Goal: Information Seeking & Learning: Check status

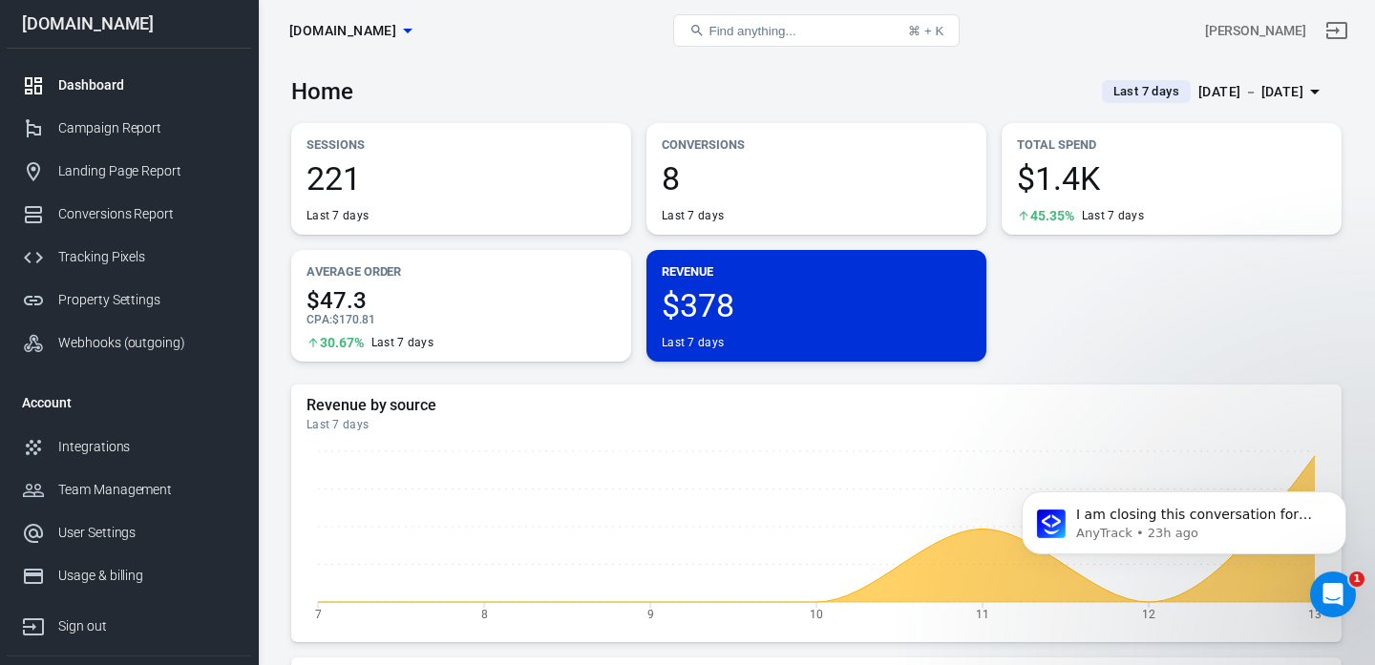
click at [1216, 88] on div "[DATE] － [DATE]" at bounding box center [1250, 92] width 105 height 24
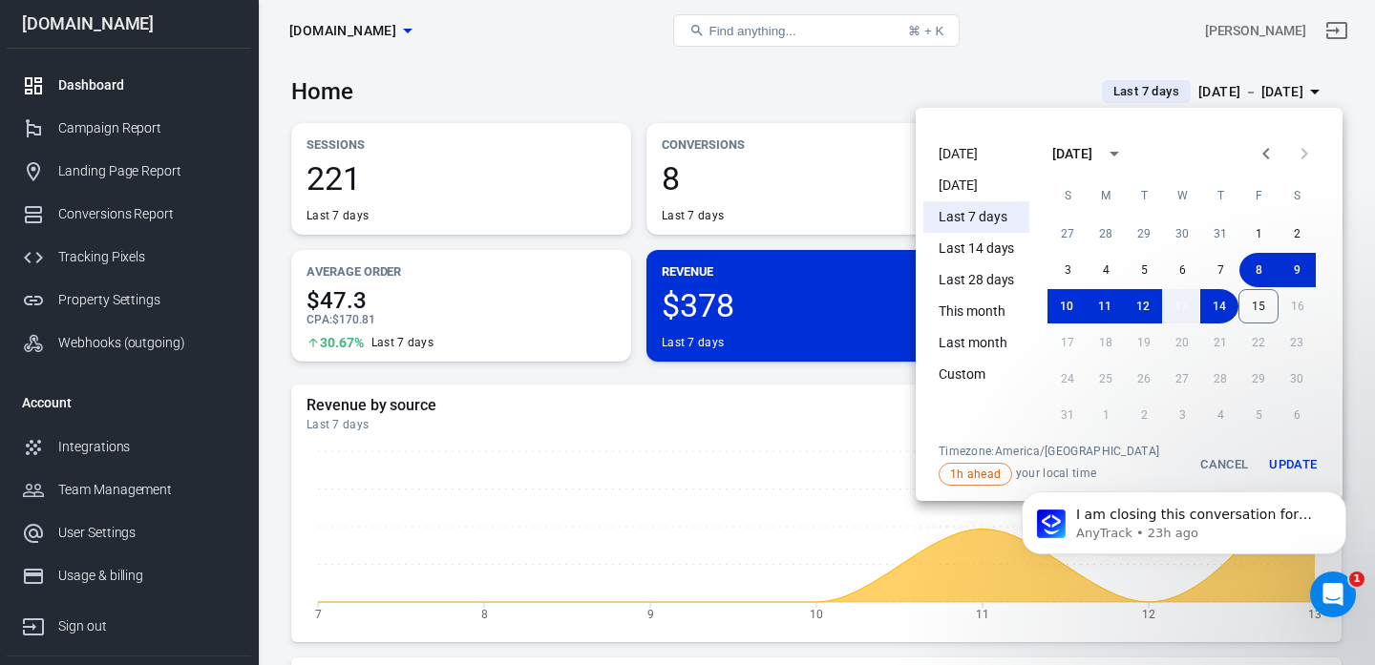
click at [1178, 311] on button "13" at bounding box center [1181, 306] width 38 height 34
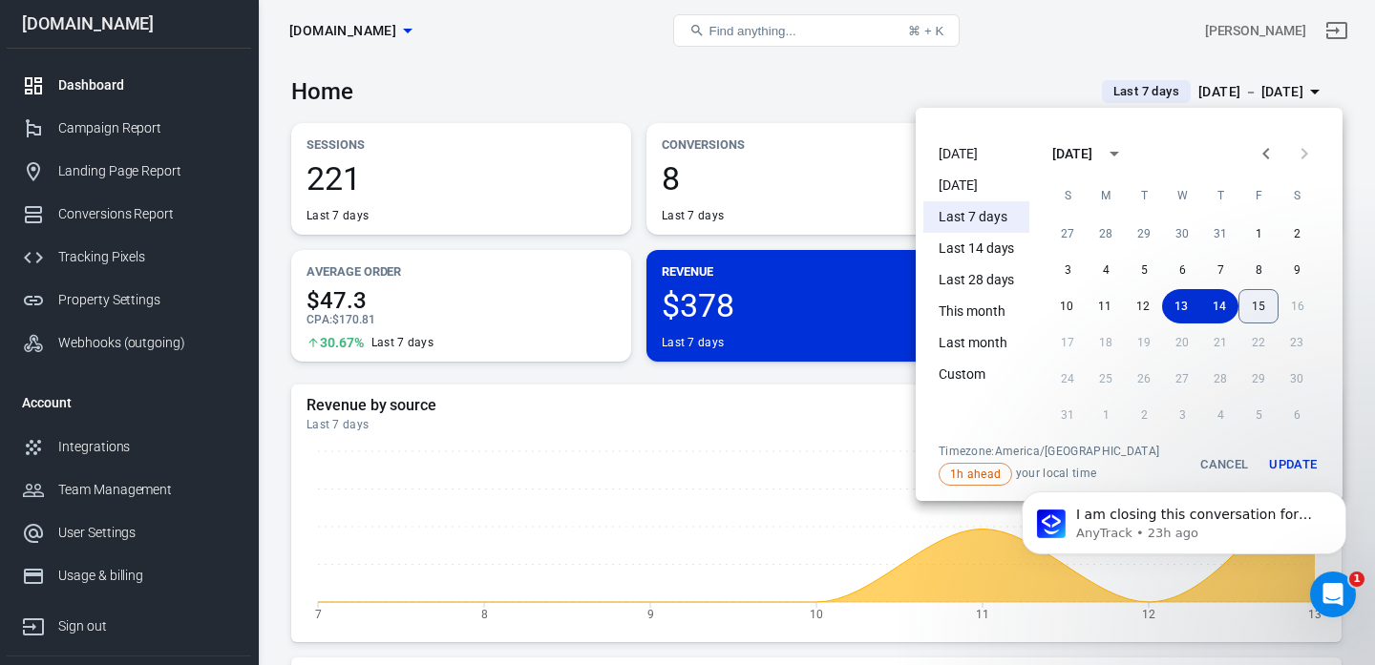
click at [1257, 313] on button "15" at bounding box center [1258, 306] width 40 height 34
click at [1272, 461] on body "I am closing this conversation for now. You can always respond later or start a…" at bounding box center [1183, 532] width 367 height 147
click at [1341, 493] on icon "Dismiss notification" at bounding box center [1340, 497] width 11 height 11
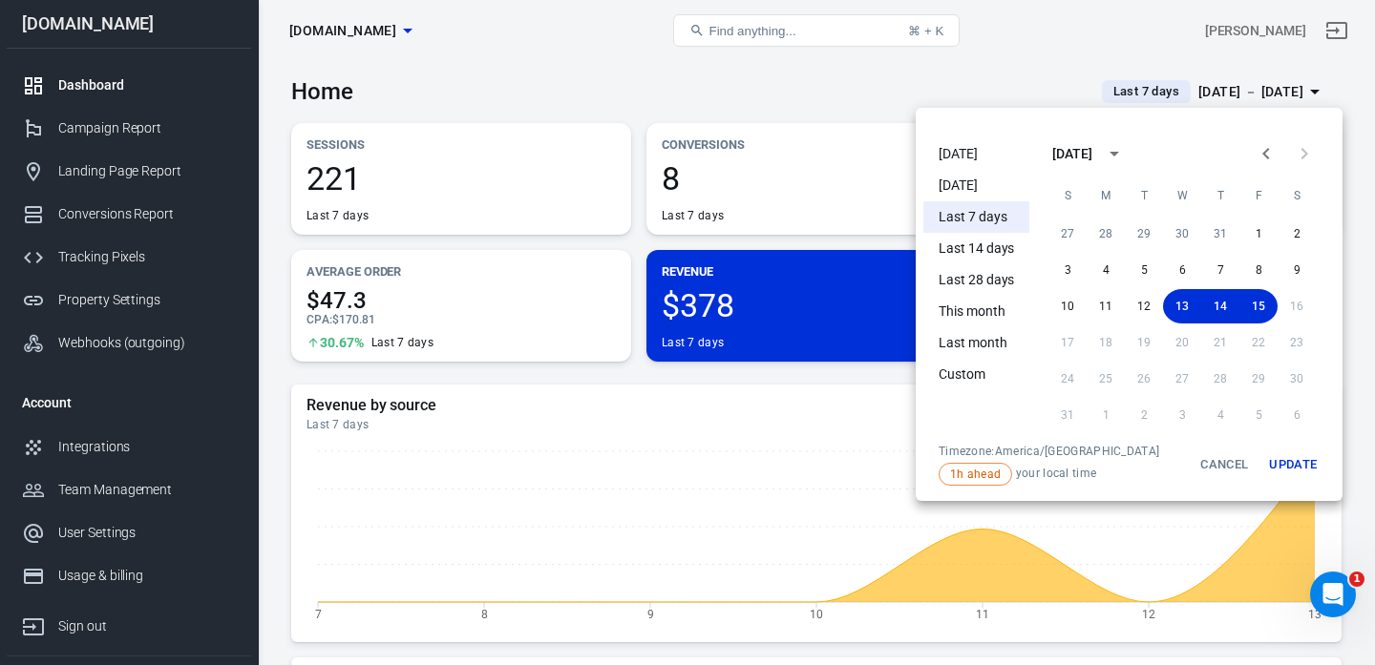
click at [1279, 462] on button "Update" at bounding box center [1292, 465] width 61 height 42
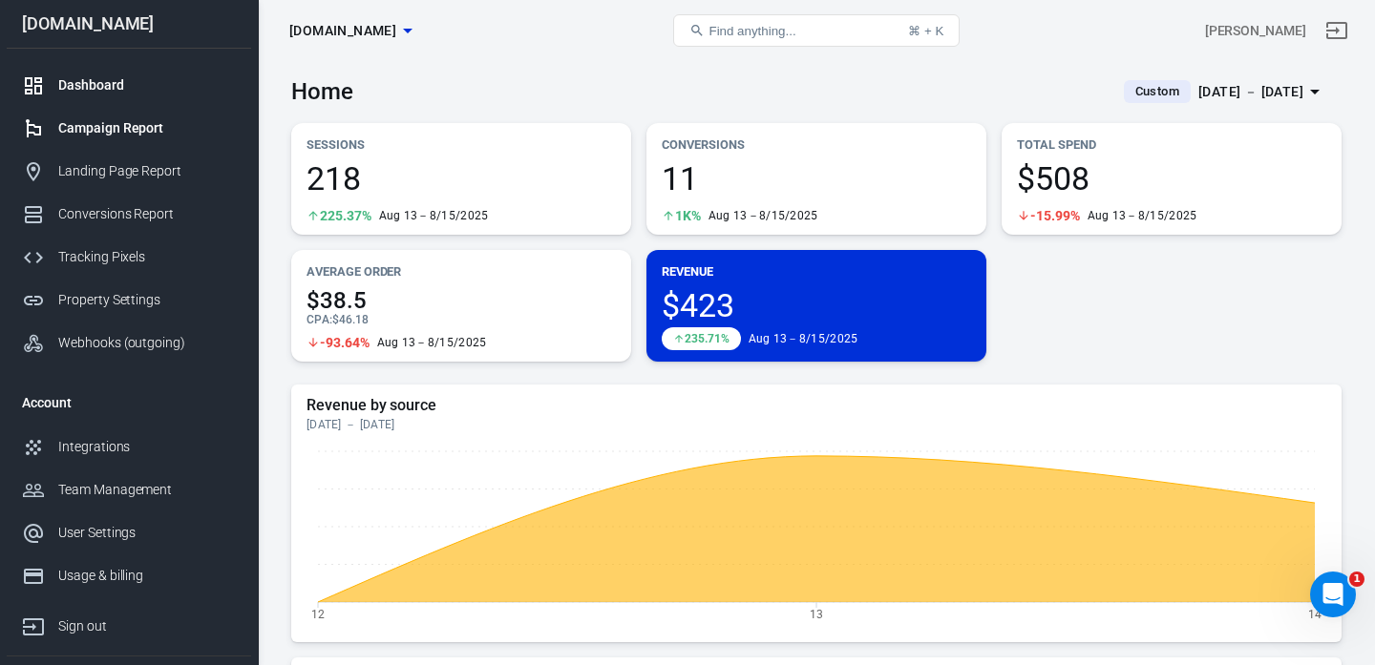
click at [146, 135] on div "Campaign Report" at bounding box center [147, 128] width 178 height 20
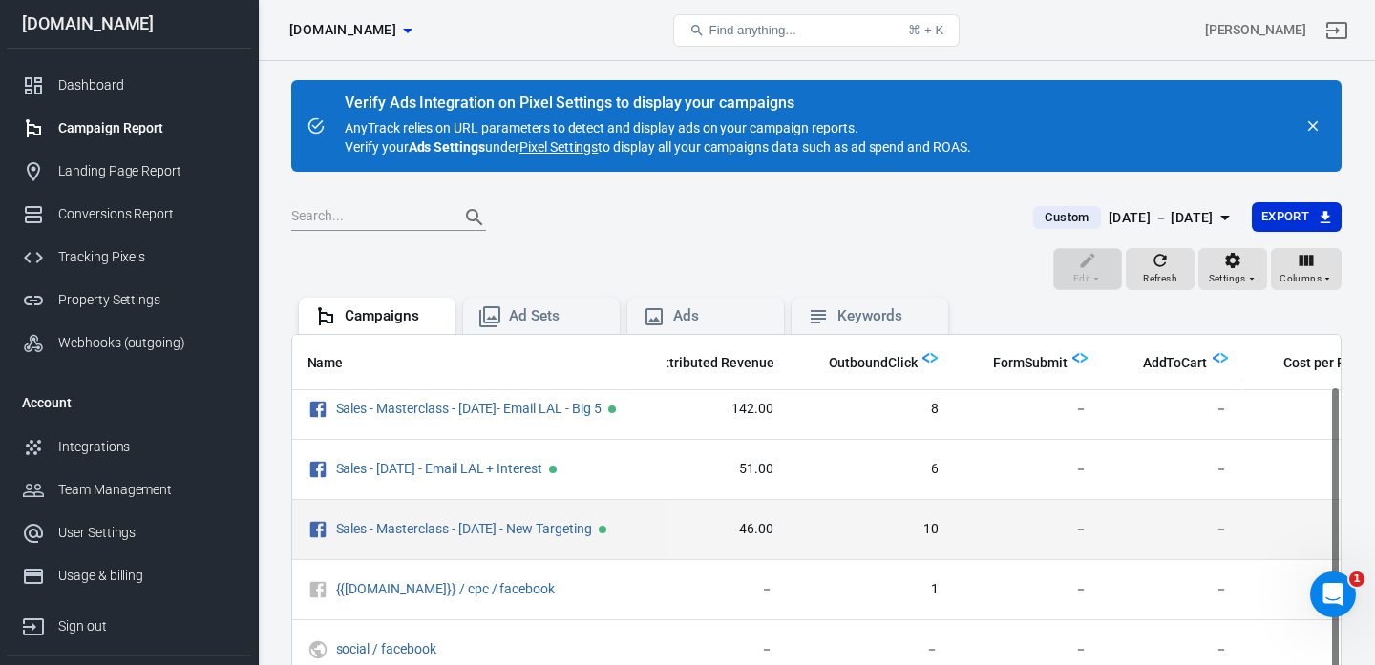
scroll to position [71, 1266]
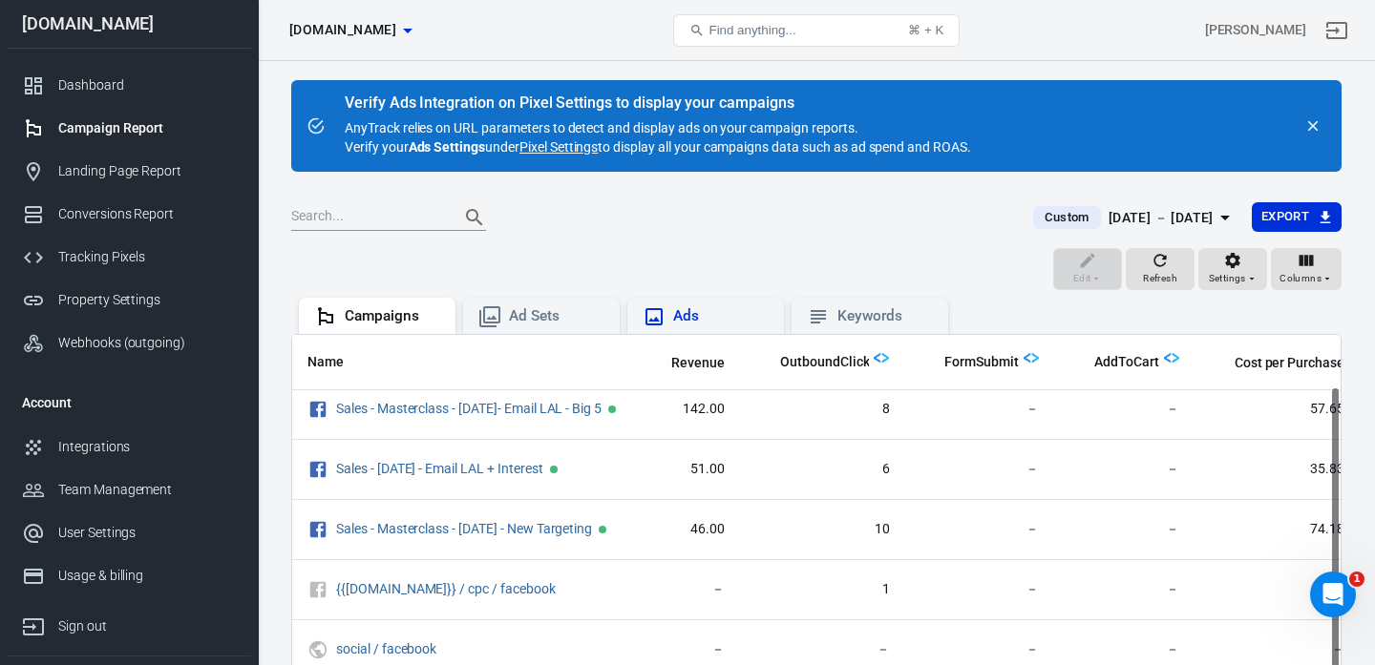
click at [751, 311] on div "Ads" at bounding box center [720, 316] width 95 height 20
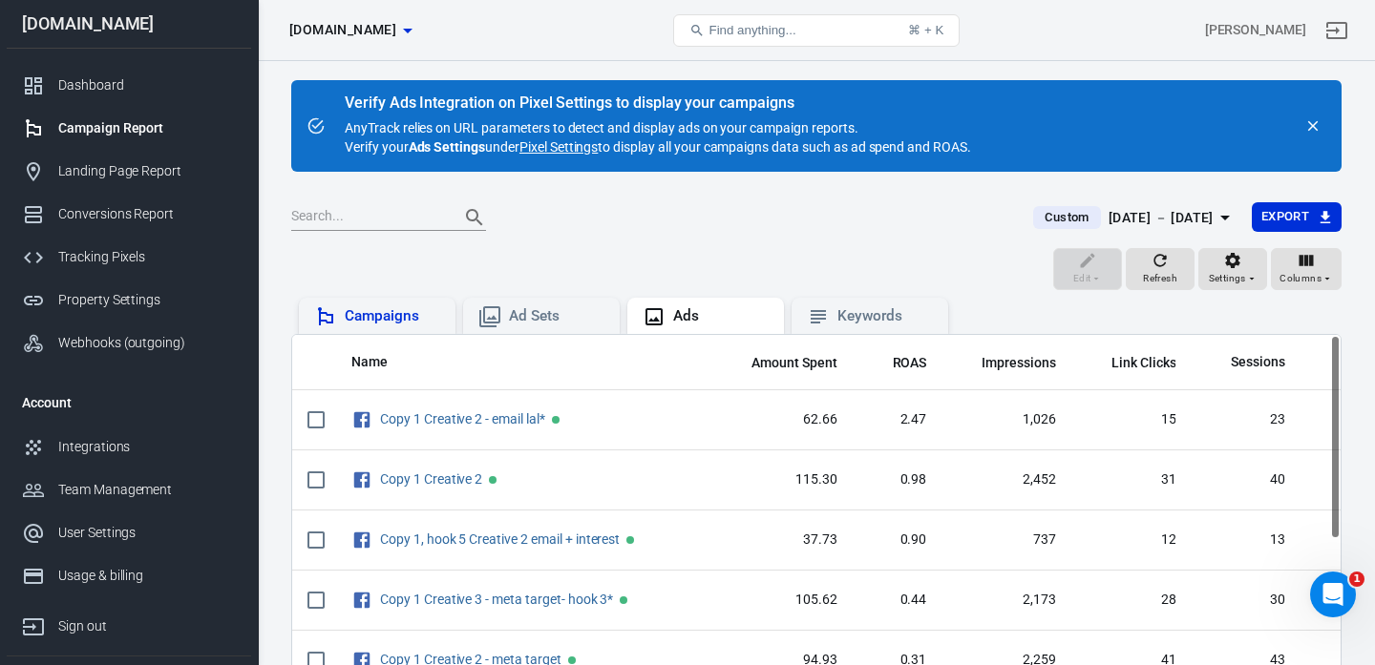
click at [371, 306] on div "Campaigns" at bounding box center [392, 316] width 95 height 20
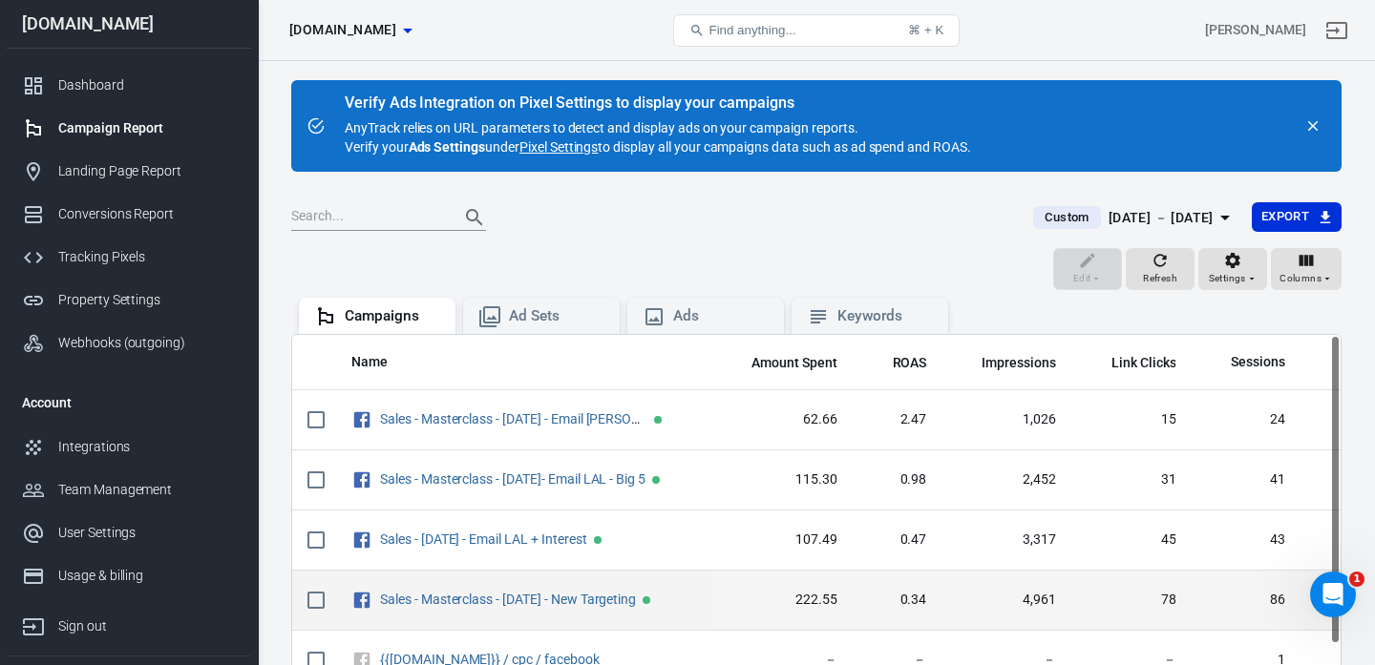
click at [320, 602] on input "scrollable content" at bounding box center [316, 600] width 40 height 40
checkbox input "true"
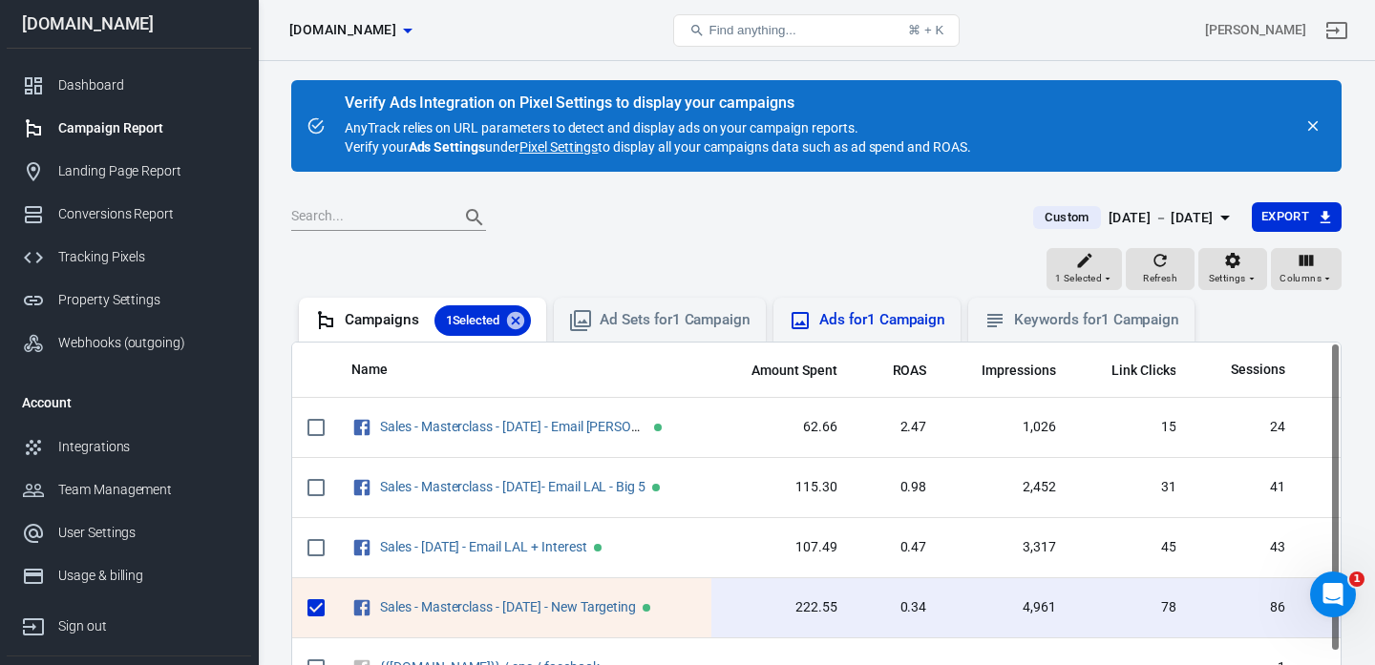
click at [864, 316] on div "Ads for 1 Campaign" at bounding box center [882, 320] width 126 height 20
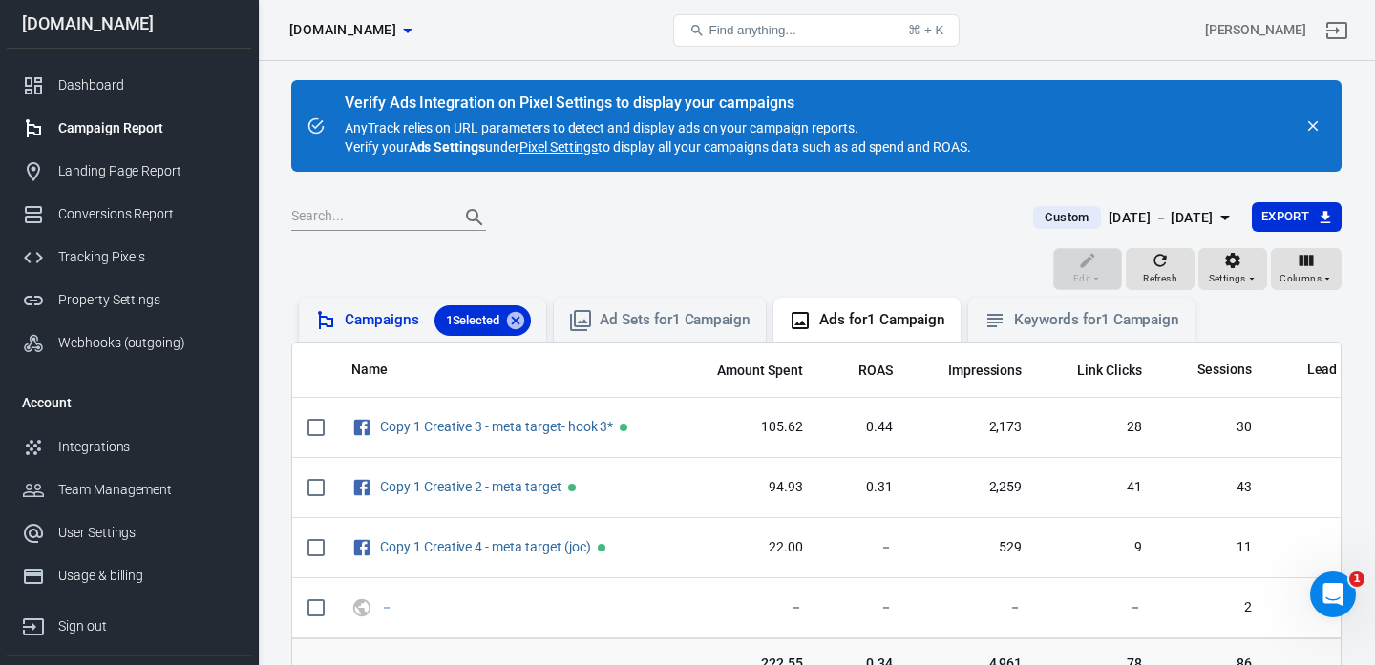
click at [413, 315] on div "Campaigns 1 Selected" at bounding box center [438, 320] width 186 height 31
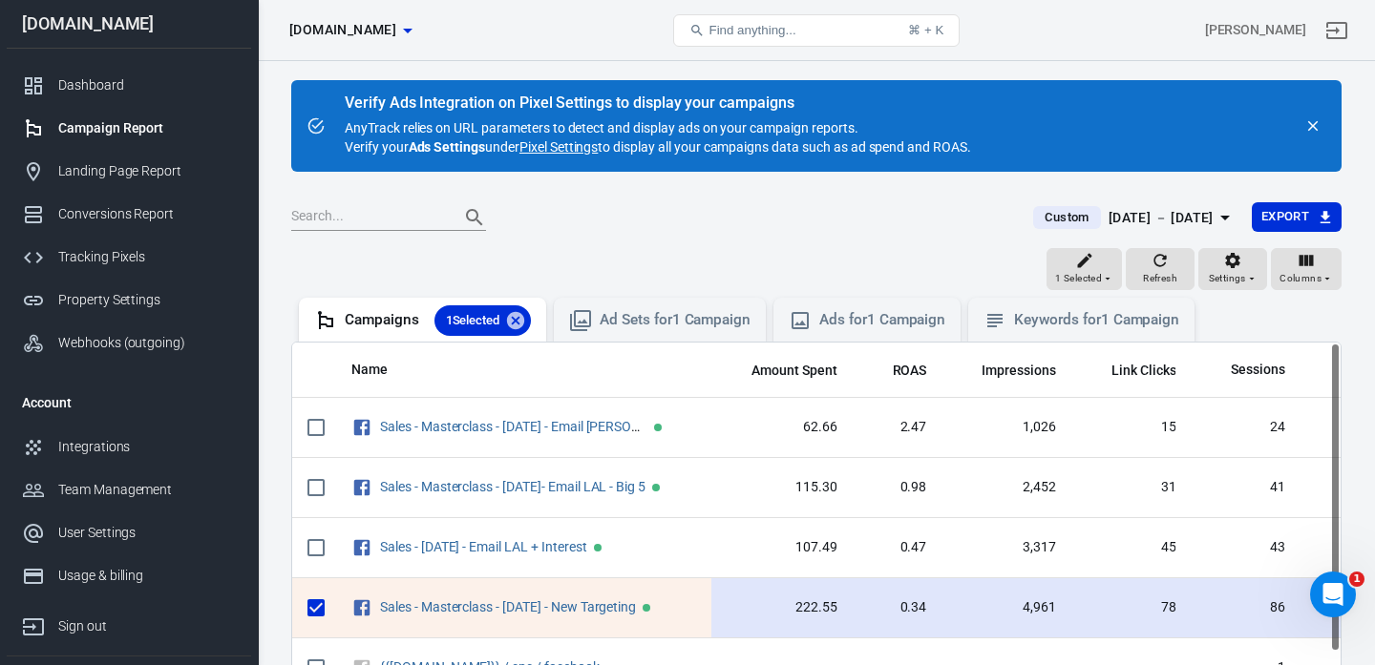
click at [312, 611] on input "scrollable content" at bounding box center [316, 608] width 40 height 40
checkbox input "false"
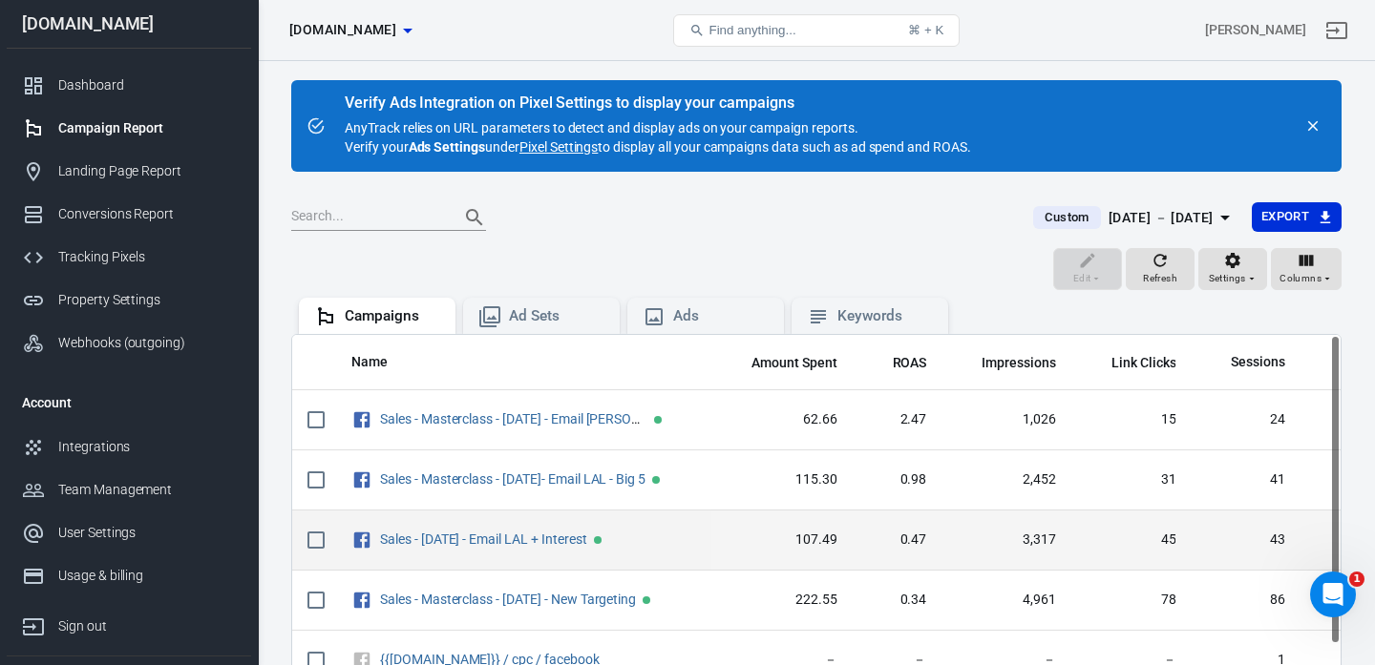
click at [316, 549] on input "scrollable content" at bounding box center [316, 540] width 40 height 40
checkbox input "true"
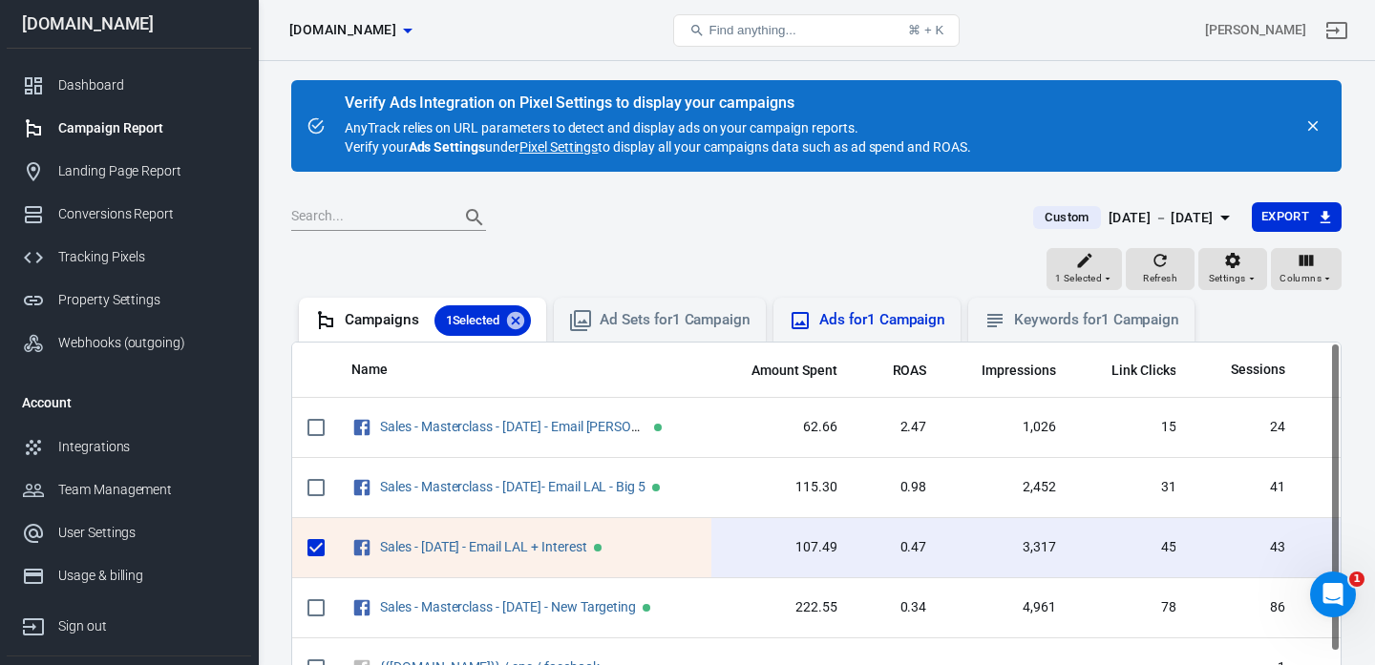
click at [868, 324] on div "Ads for 1 Campaign" at bounding box center [882, 320] width 126 height 20
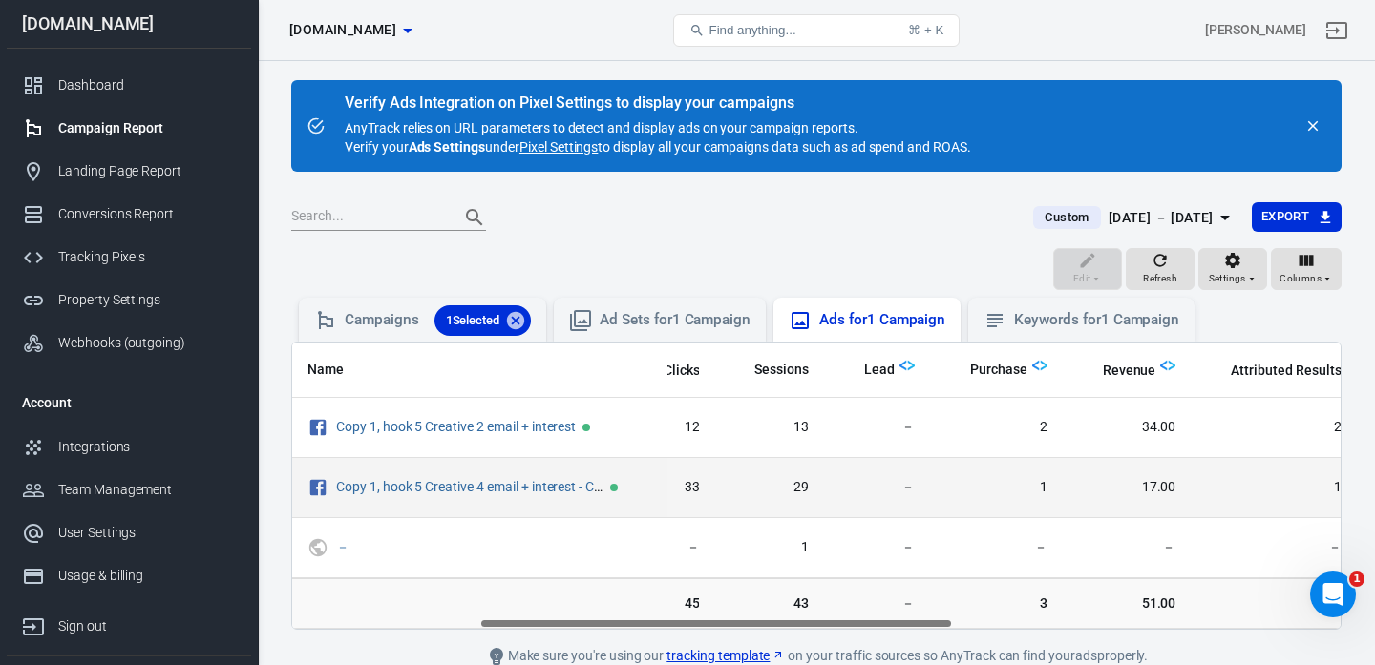
scroll to position [0, 367]
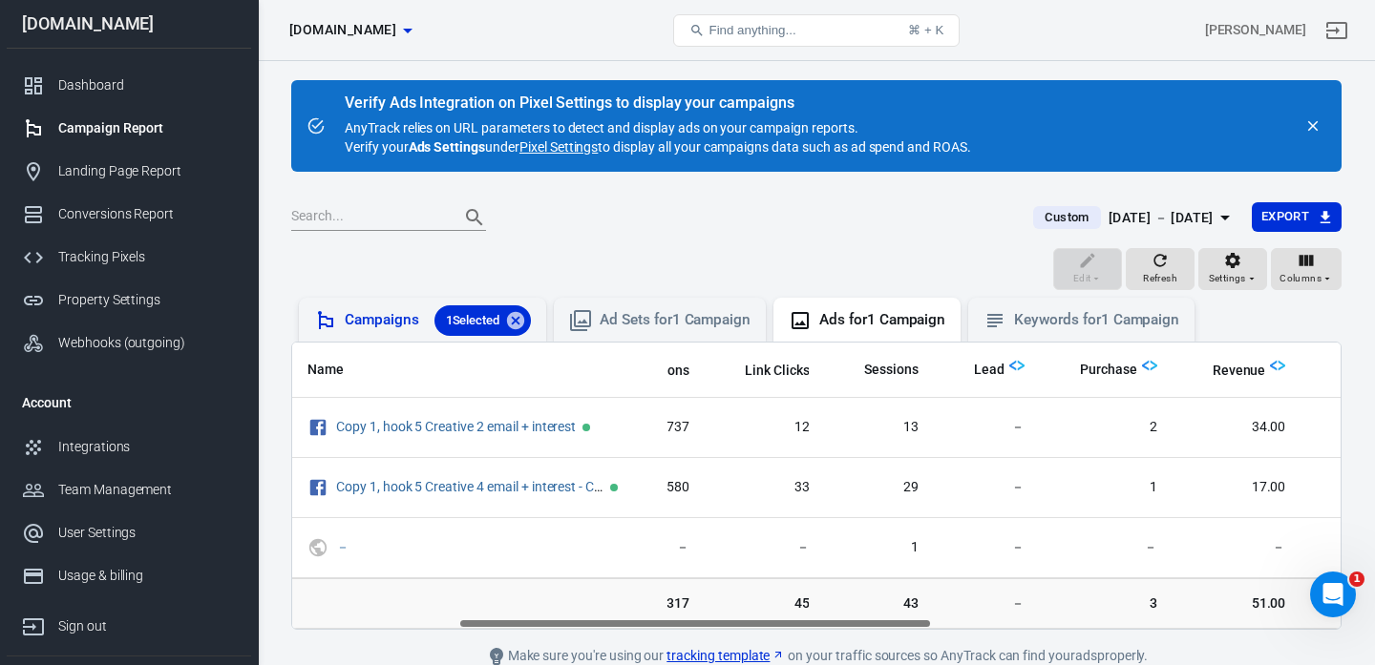
click at [364, 325] on div "Campaigns 1 Selected" at bounding box center [438, 320] width 186 height 31
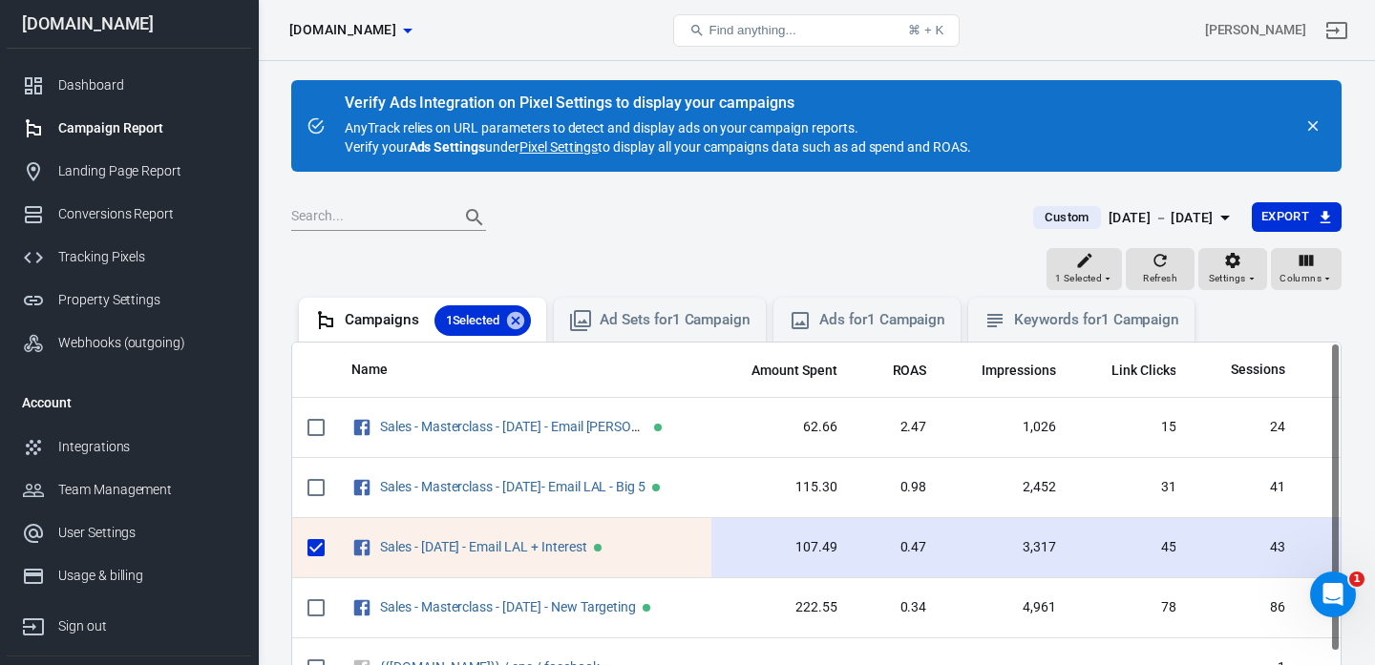
click at [311, 548] on input "scrollable content" at bounding box center [316, 548] width 40 height 40
checkbox input "false"
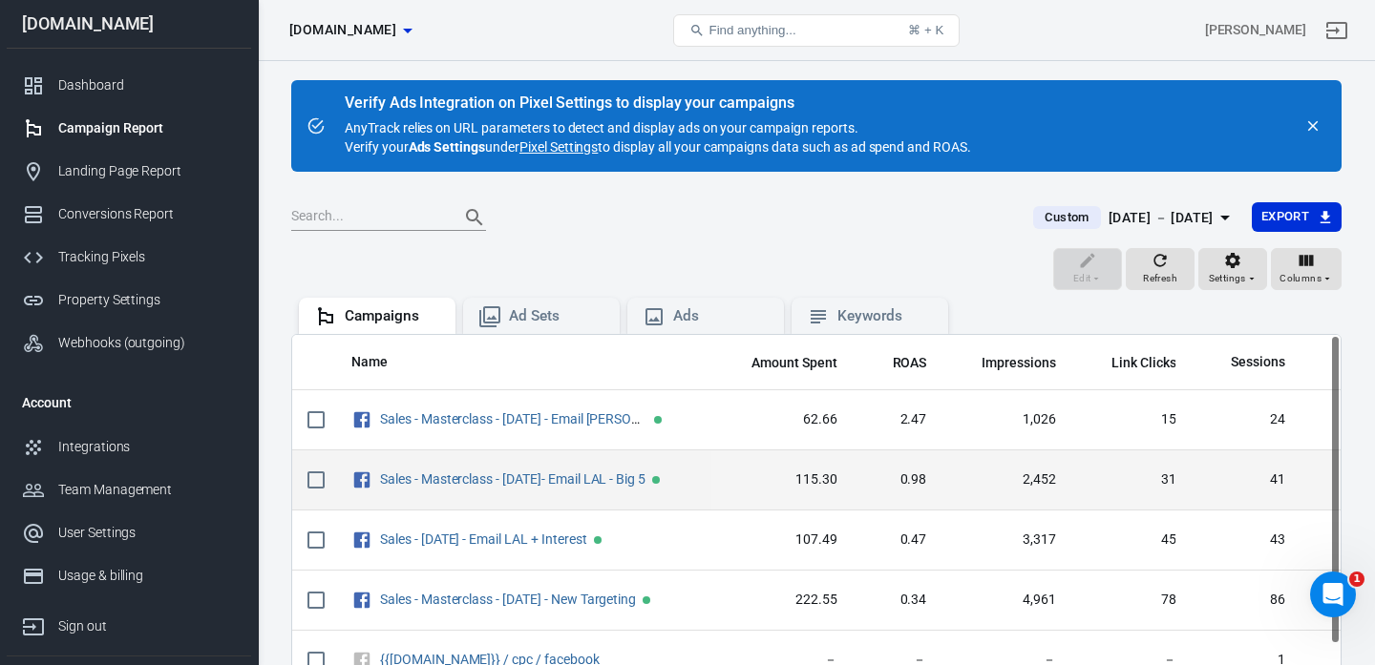
click at [313, 478] on input "scrollable content" at bounding box center [316, 480] width 40 height 40
checkbox input "true"
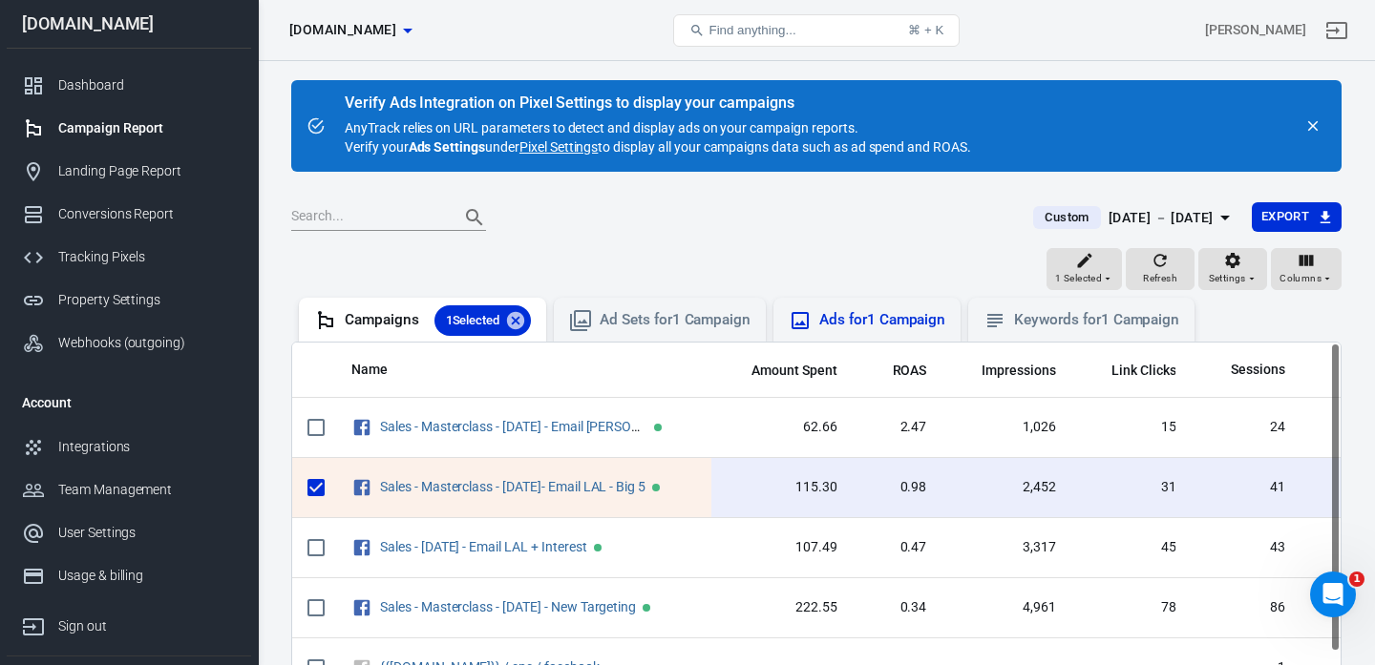
click at [860, 327] on div "Ads for 1 Campaign" at bounding box center [882, 320] width 126 height 20
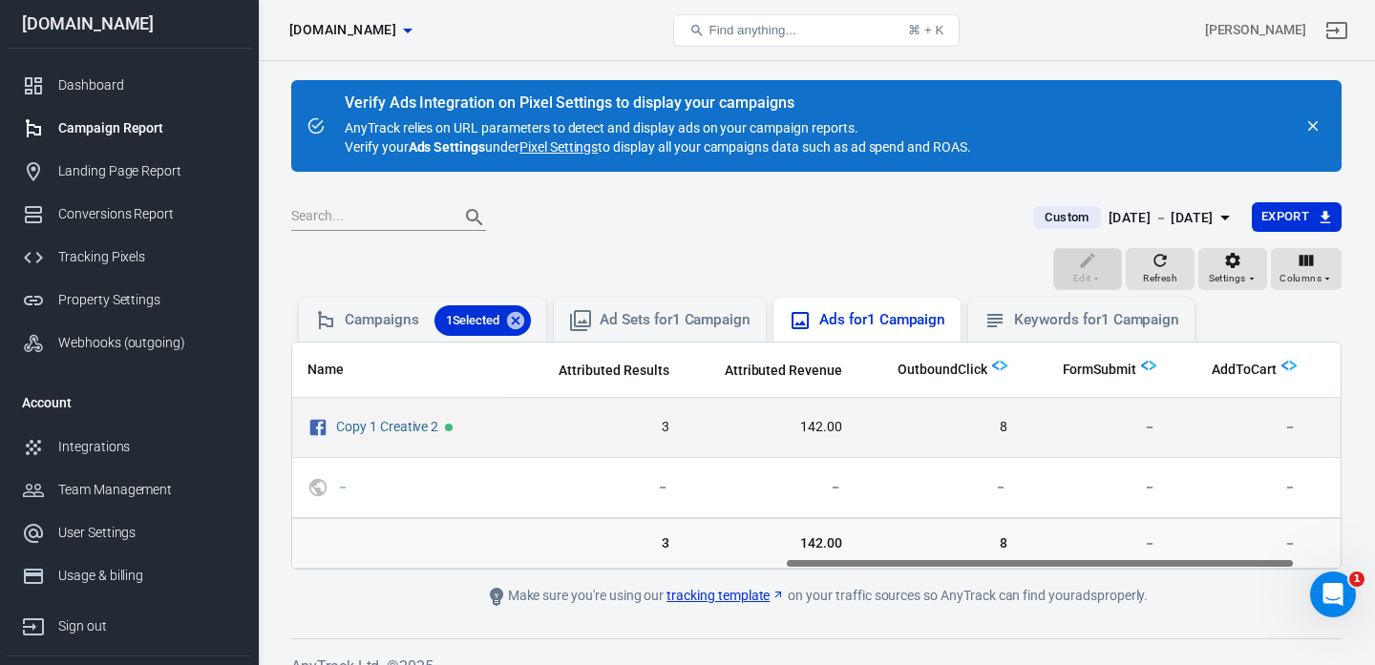
scroll to position [0, 1104]
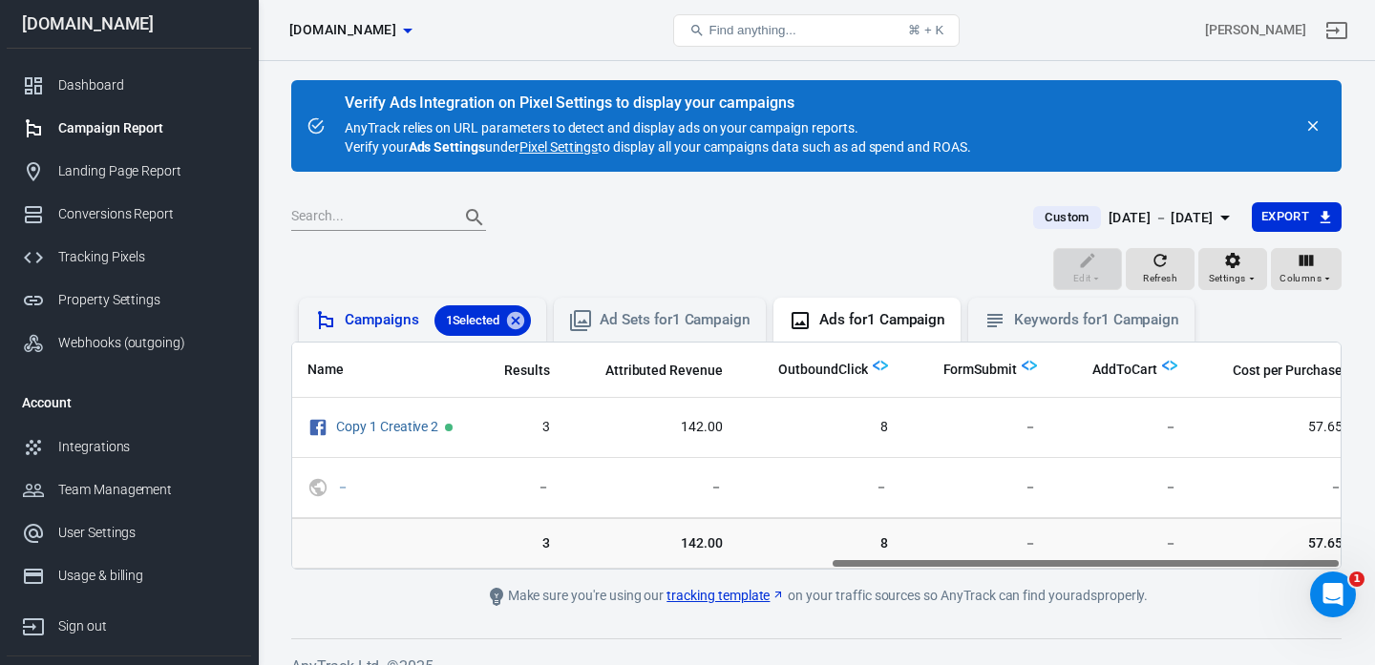
click at [385, 330] on div "Campaigns 1 Selected" at bounding box center [438, 320] width 186 height 31
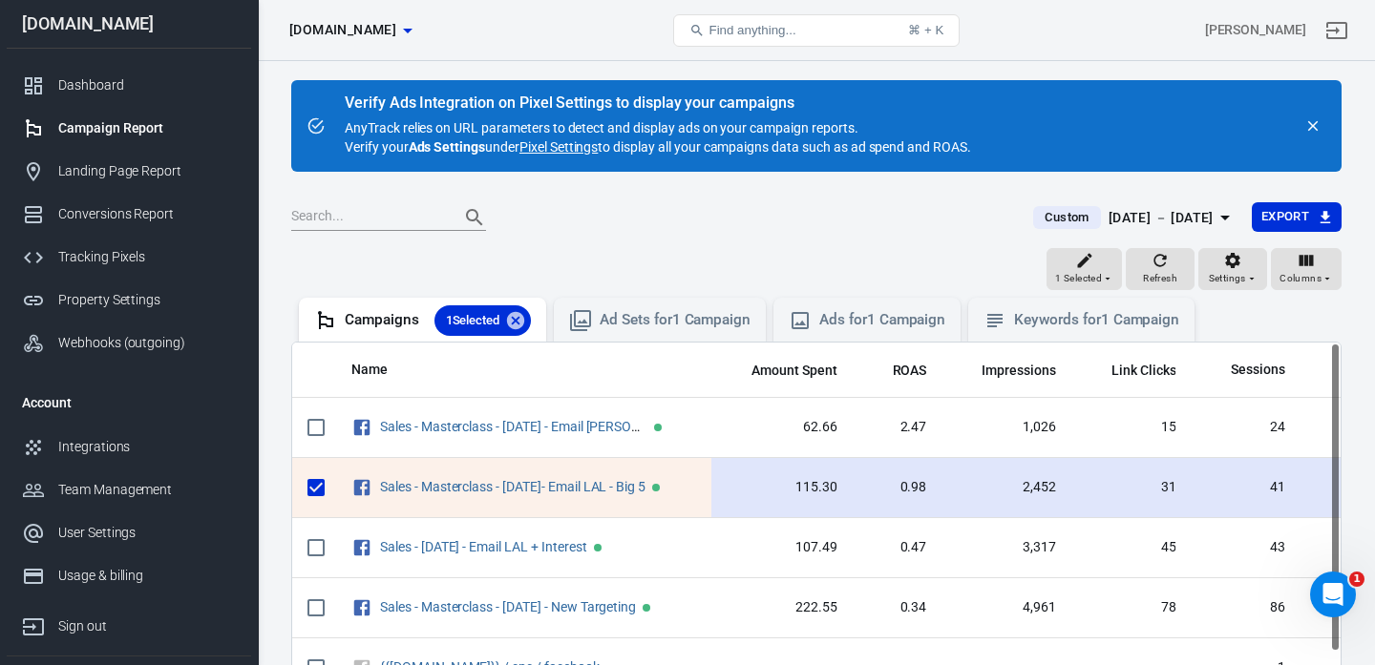
click at [320, 493] on input "scrollable content" at bounding box center [316, 488] width 40 height 40
checkbox input "false"
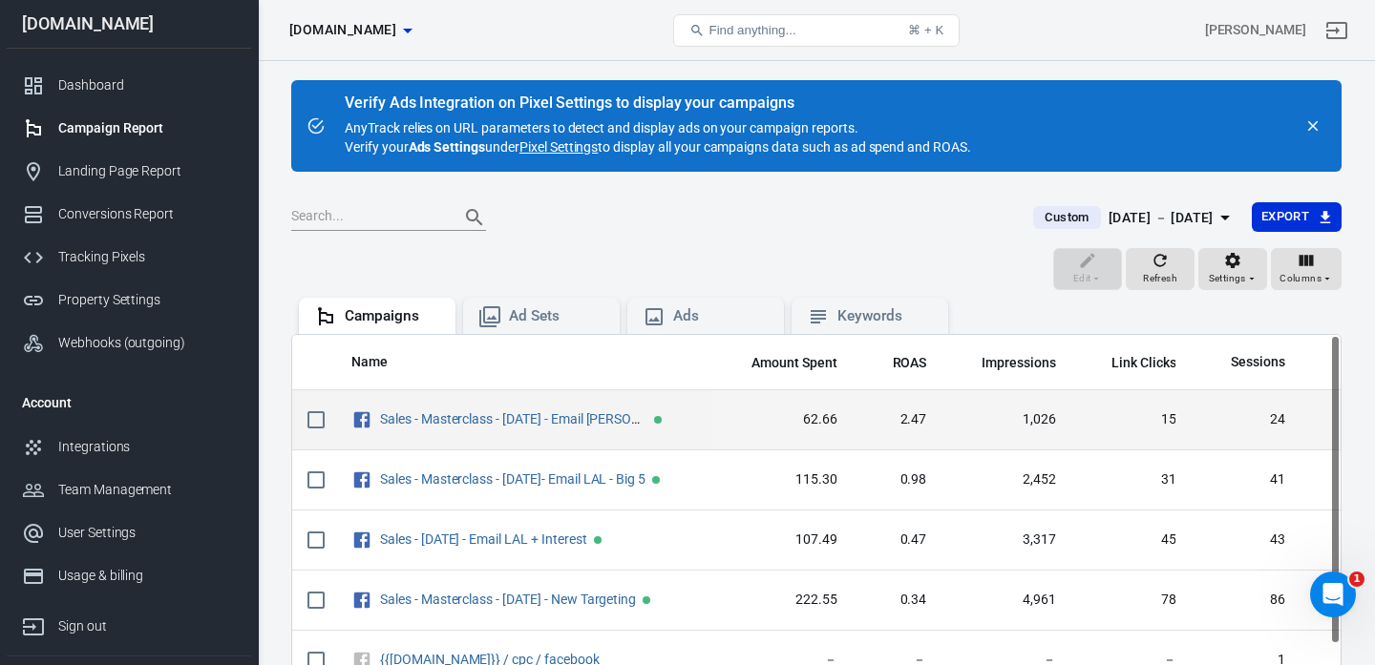
click at [314, 423] on input "scrollable content" at bounding box center [316, 420] width 40 height 40
checkbox input "true"
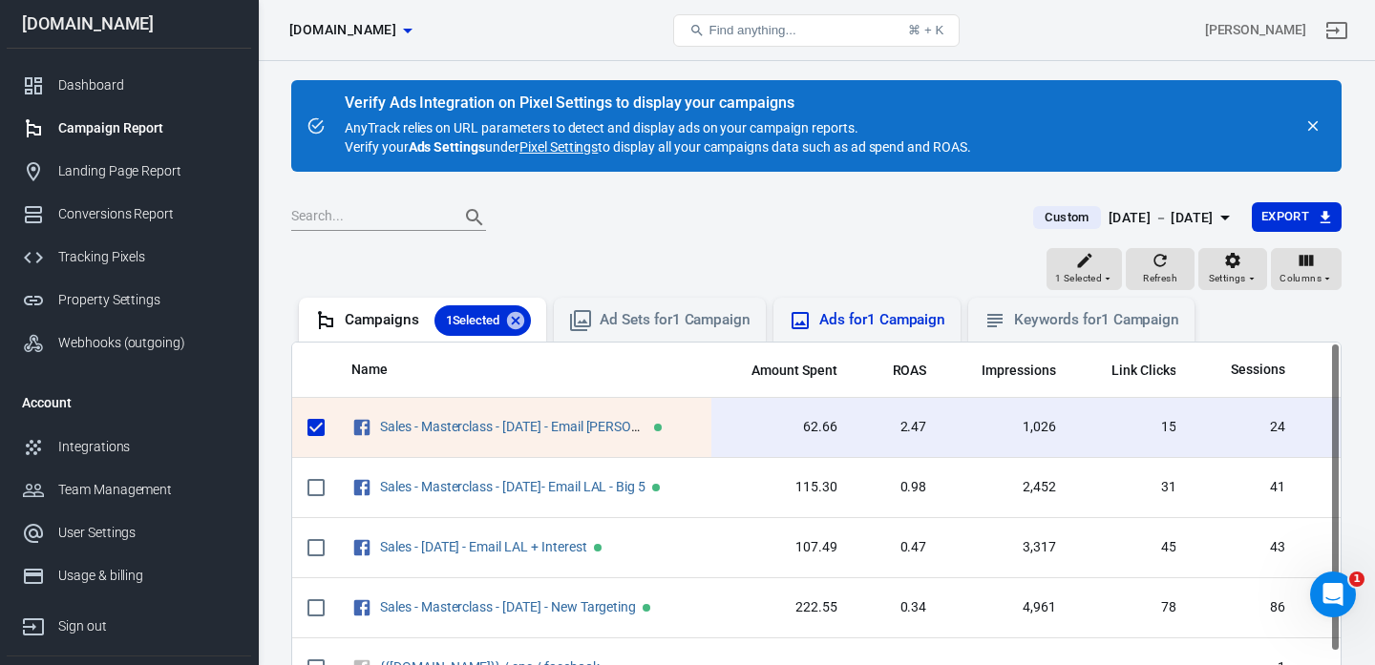
click at [888, 306] on div "Ads for 1 Campaign" at bounding box center [866, 320] width 187 height 44
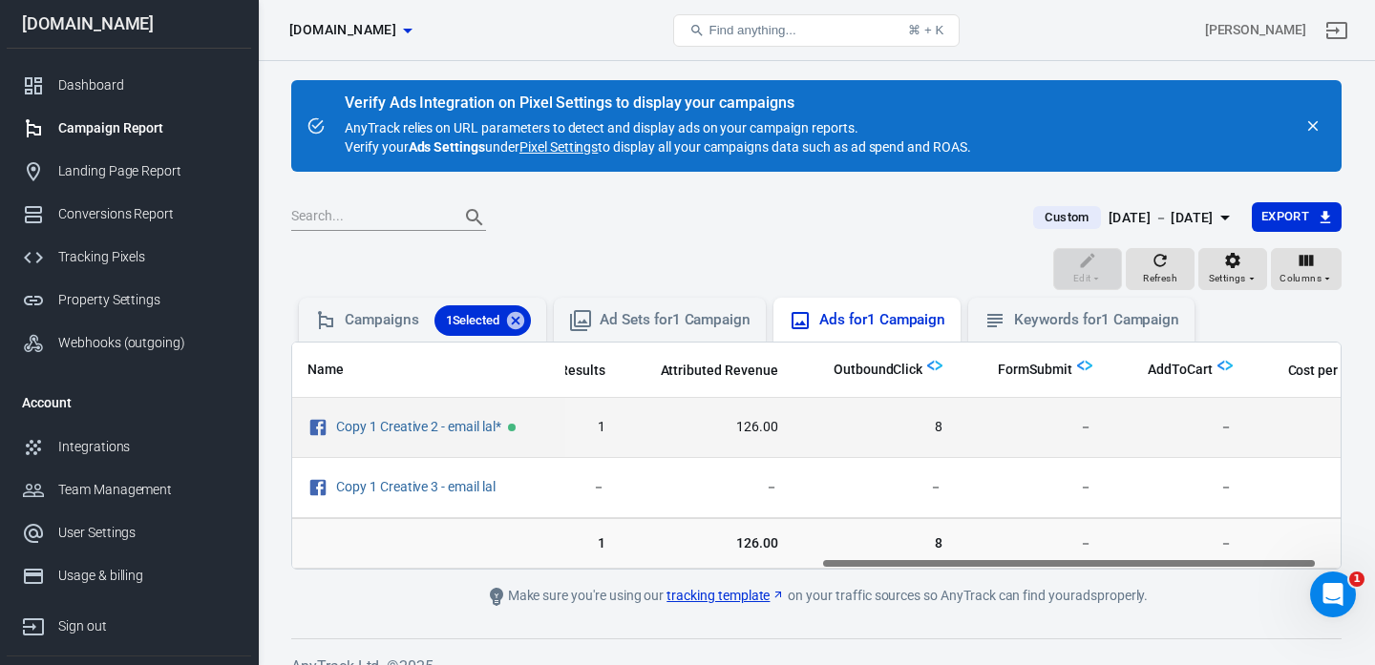
scroll to position [0, 1168]
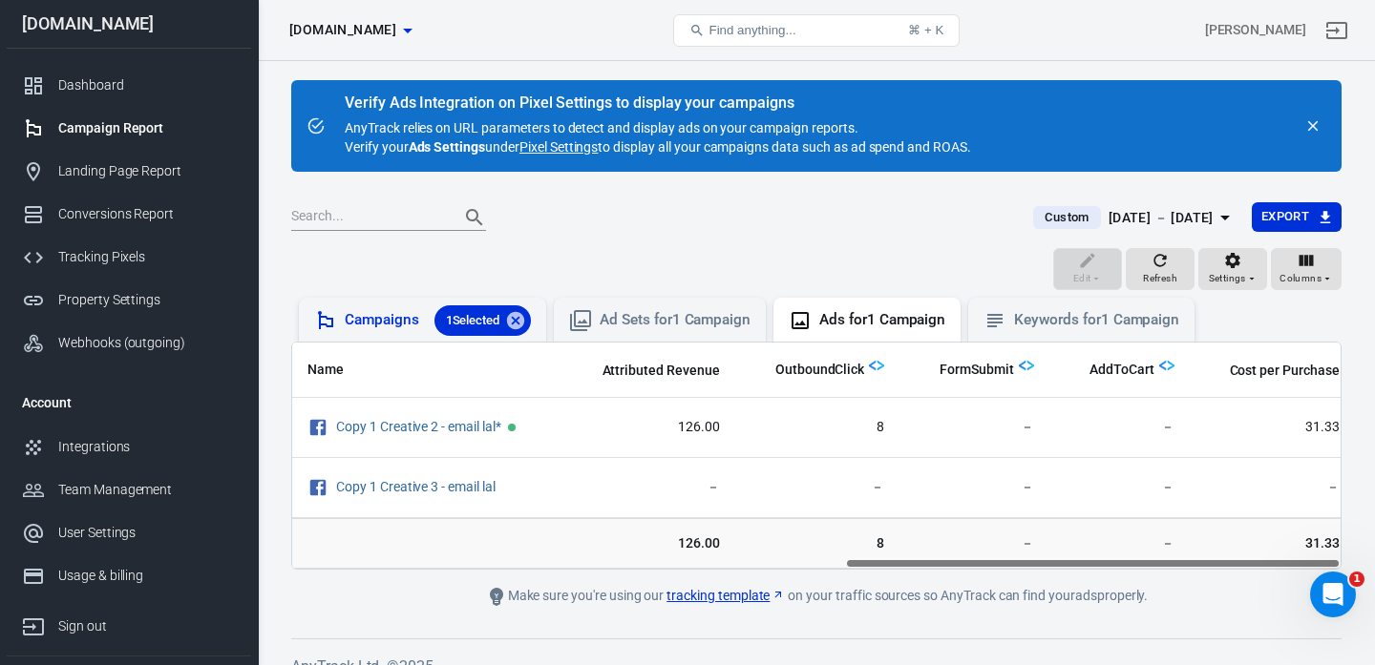
click at [393, 323] on div "Campaigns 1 Selected" at bounding box center [438, 320] width 186 height 31
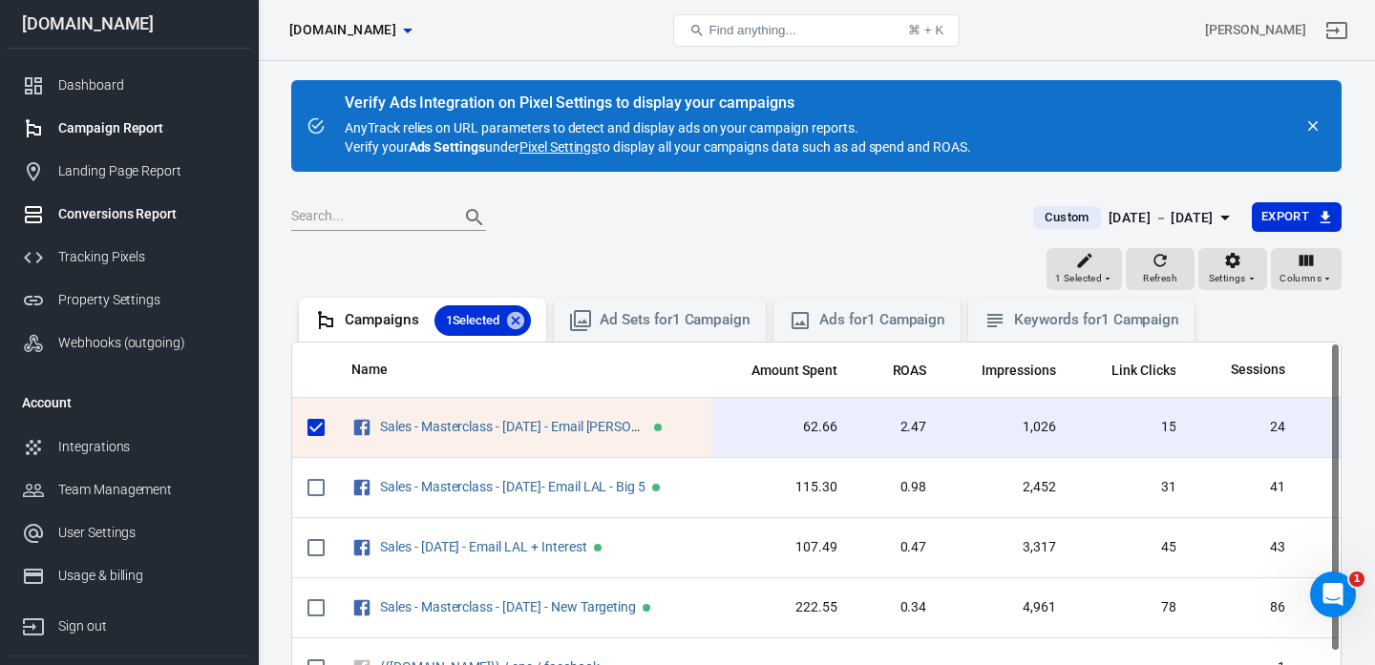
click at [105, 213] on div "Conversions Report" at bounding box center [147, 214] width 178 height 20
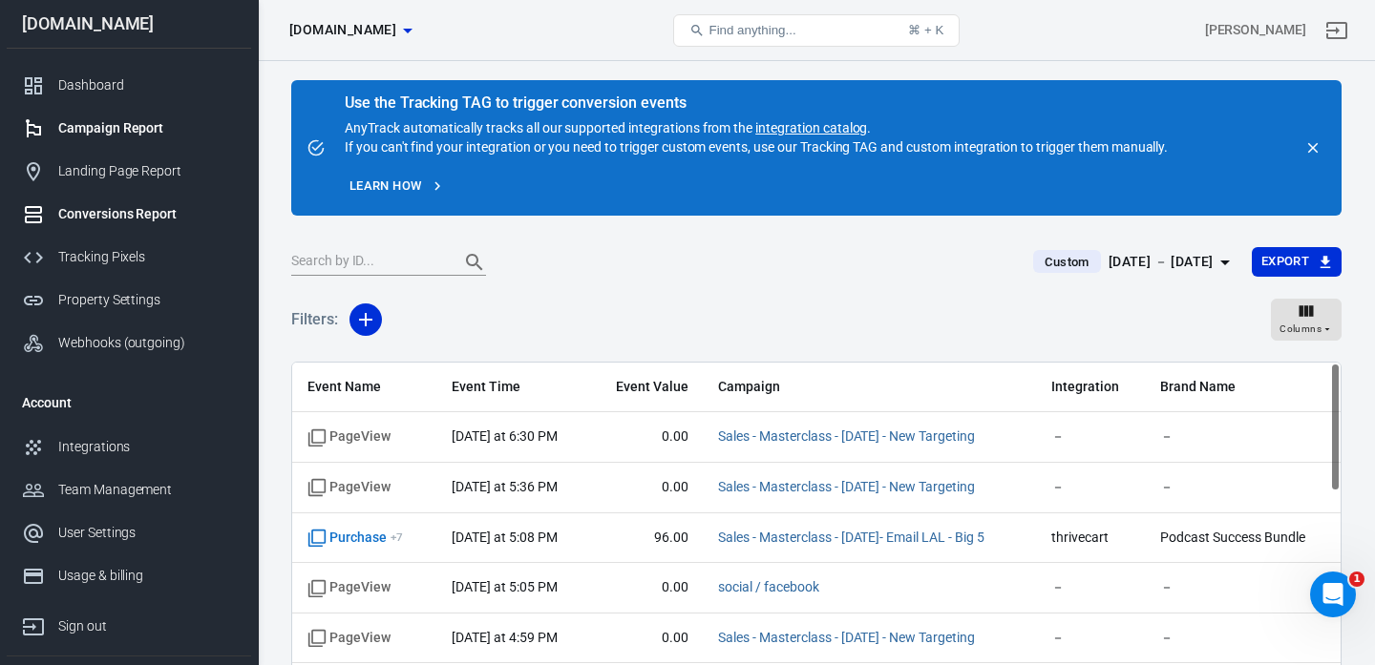
click at [87, 122] on div "Campaign Report" at bounding box center [147, 128] width 178 height 20
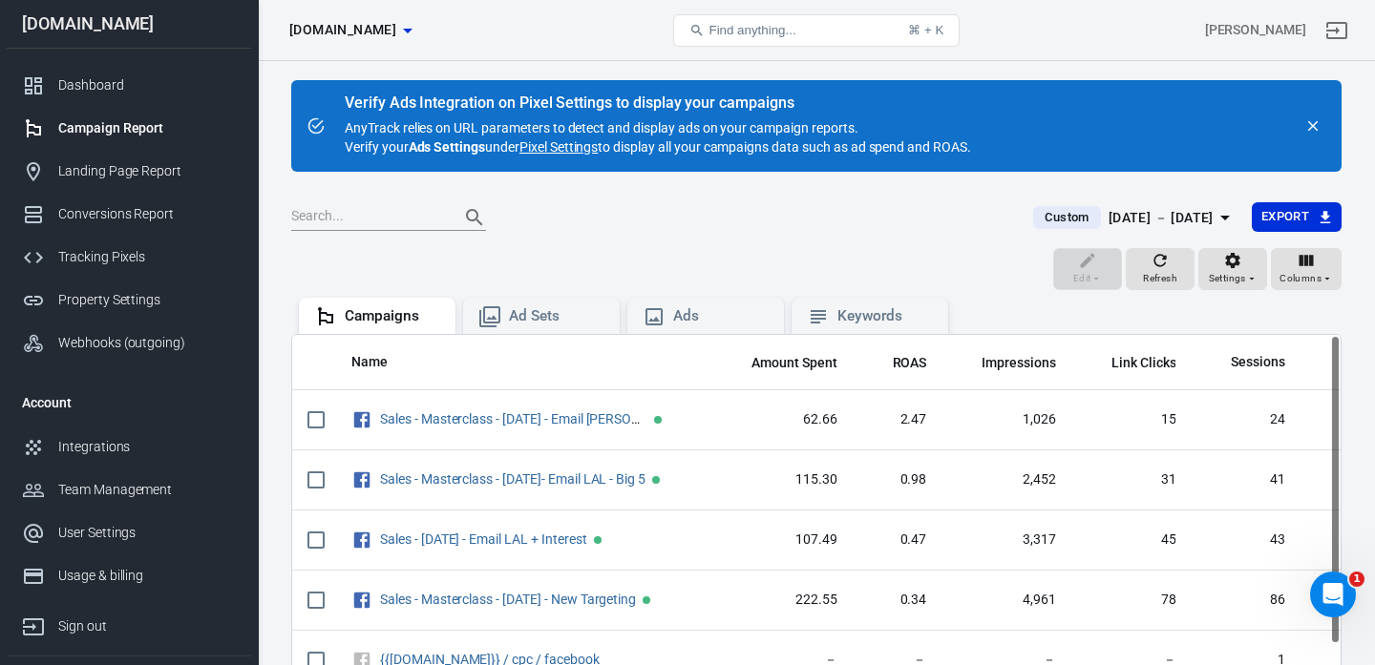
click at [1167, 219] on div "Aug 13 － Aug 15, 2025" at bounding box center [1160, 218] width 105 height 24
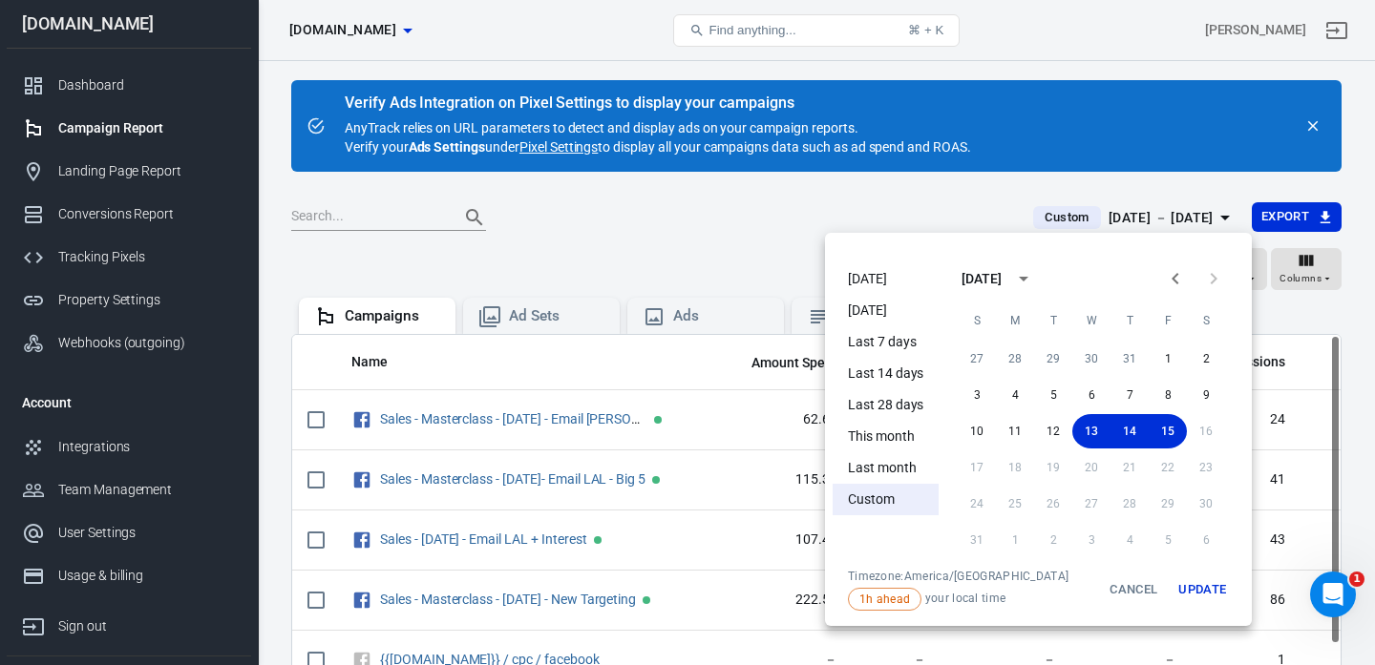
click at [1200, 595] on button "Update" at bounding box center [1201, 590] width 61 height 42
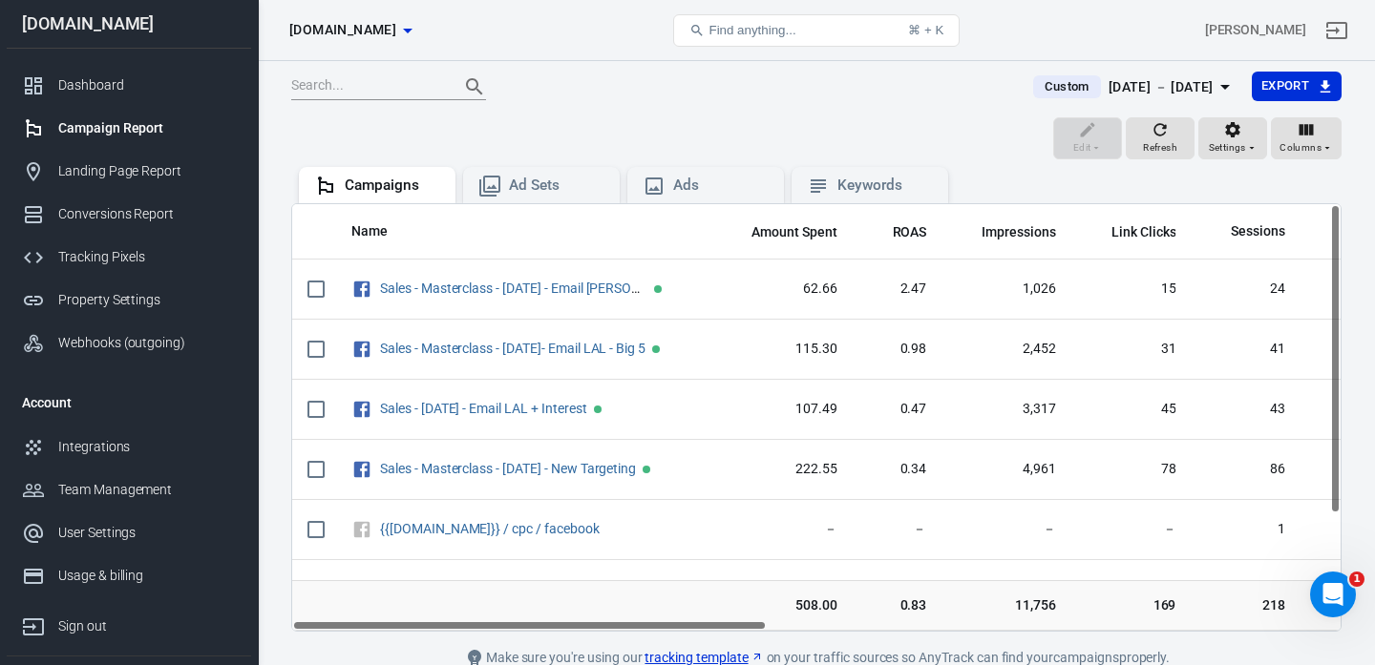
scroll to position [136, 0]
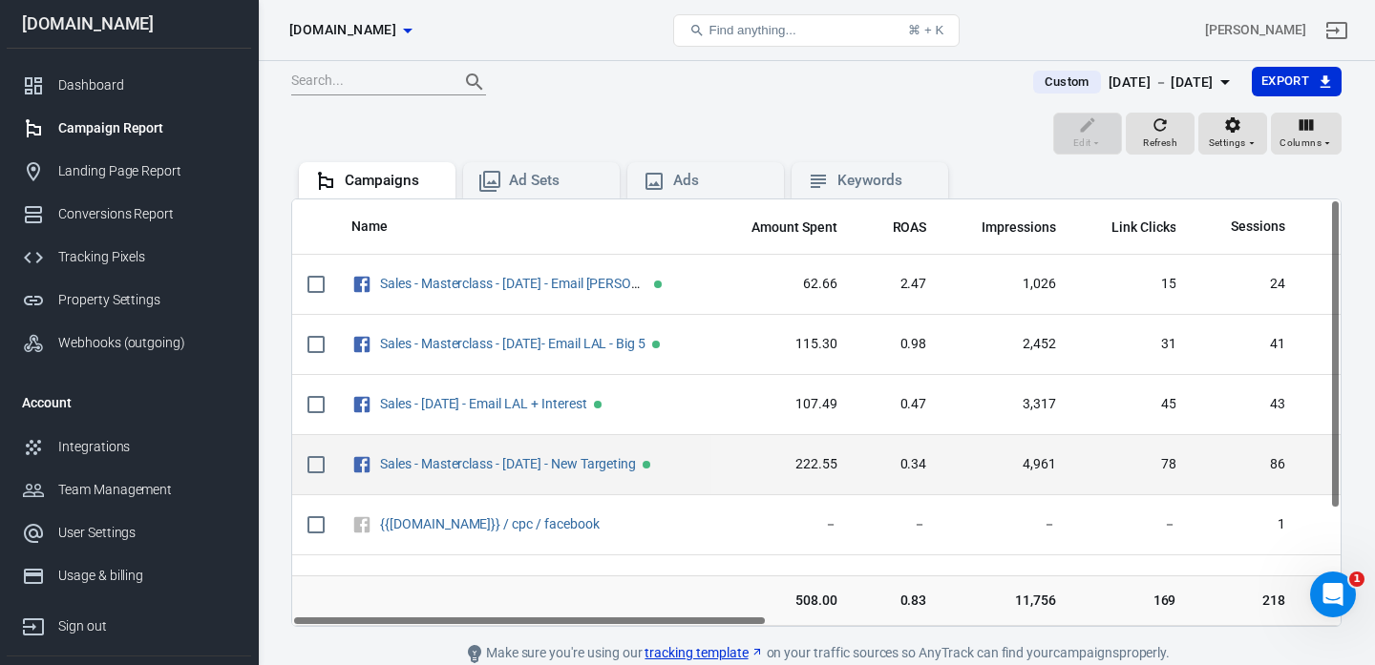
click at [323, 463] on input "scrollable content" at bounding box center [316, 465] width 40 height 40
checkbox input "true"
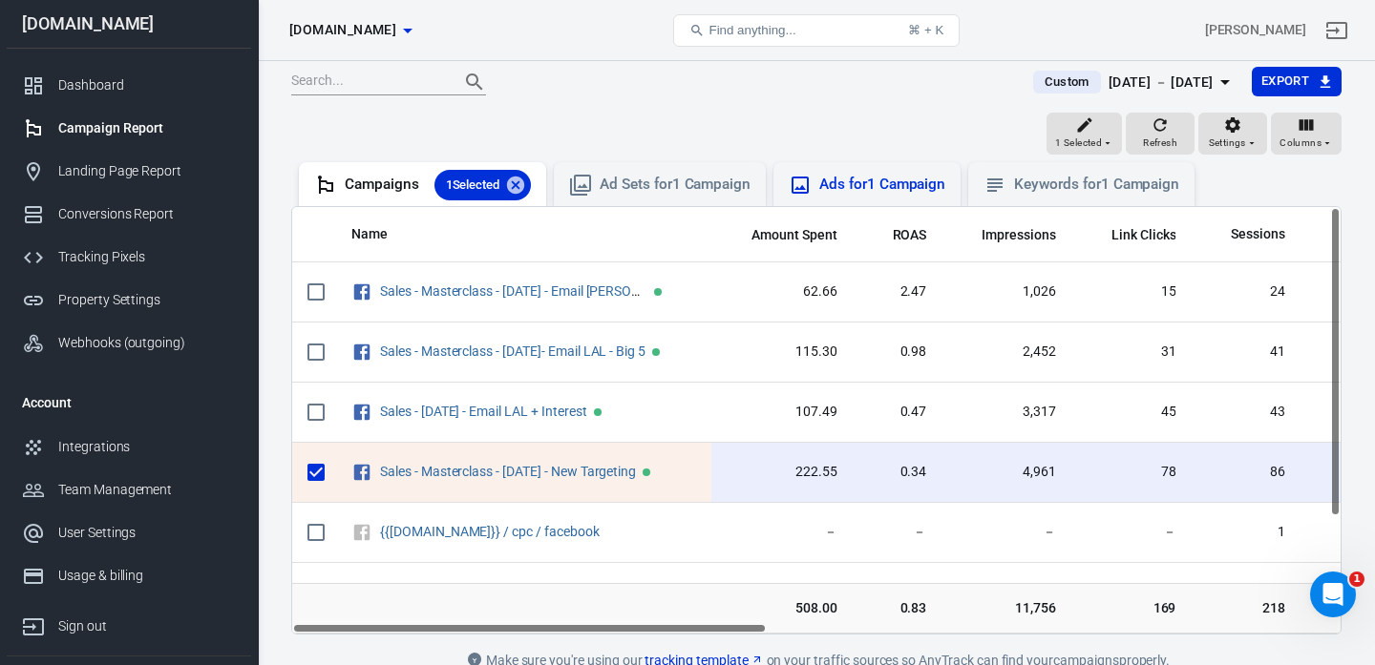
click at [840, 179] on div "Ads for 1 Campaign" at bounding box center [882, 185] width 126 height 20
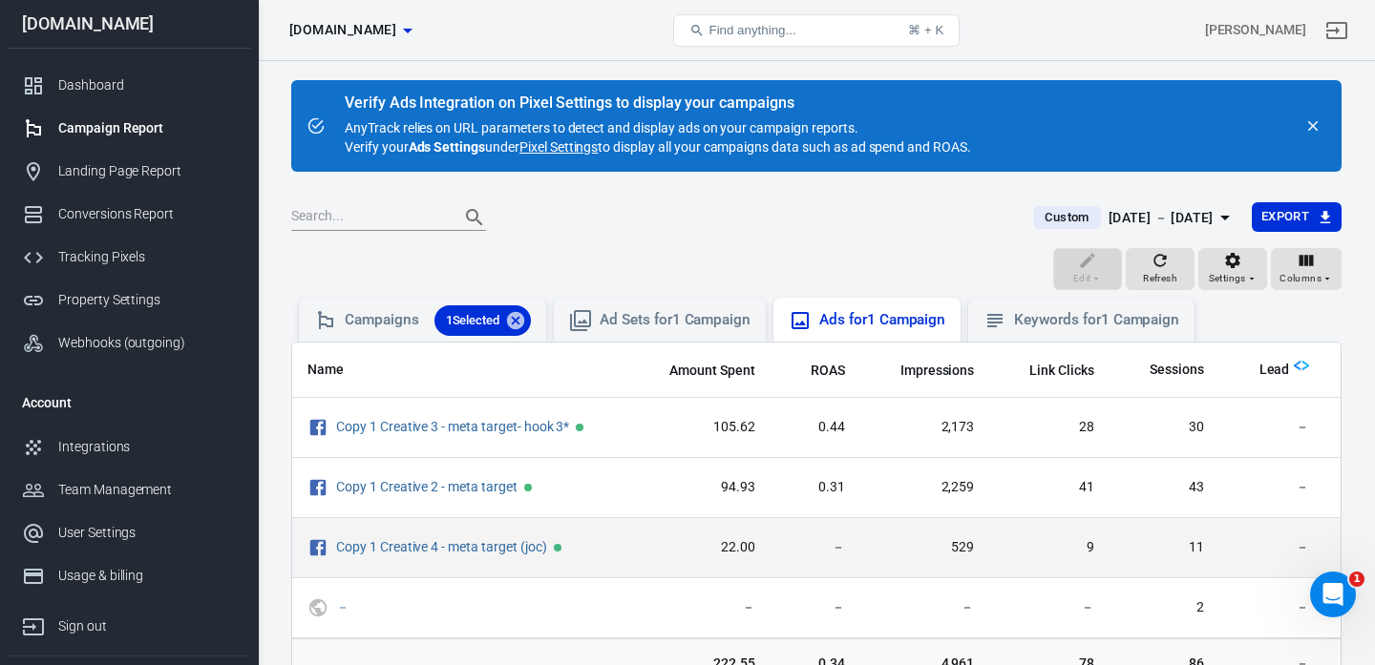
scroll to position [0, 11]
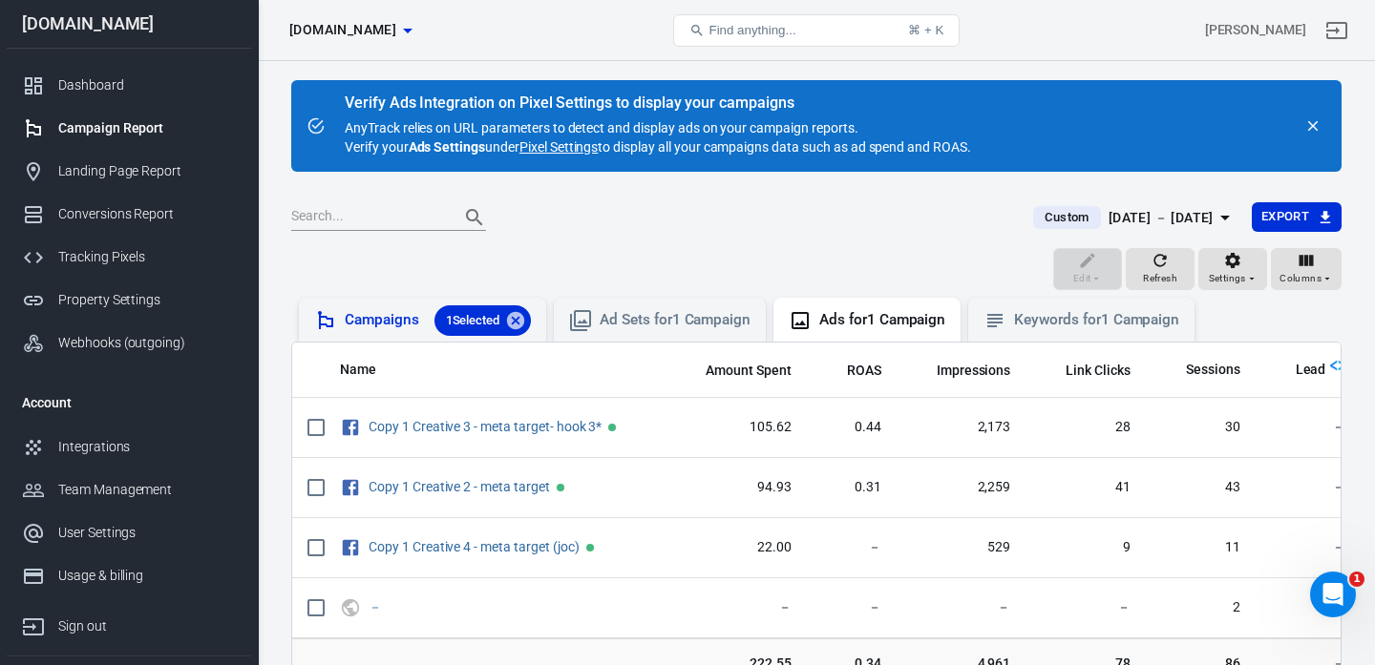
click at [373, 315] on div "Campaigns 1 Selected" at bounding box center [438, 320] width 186 height 31
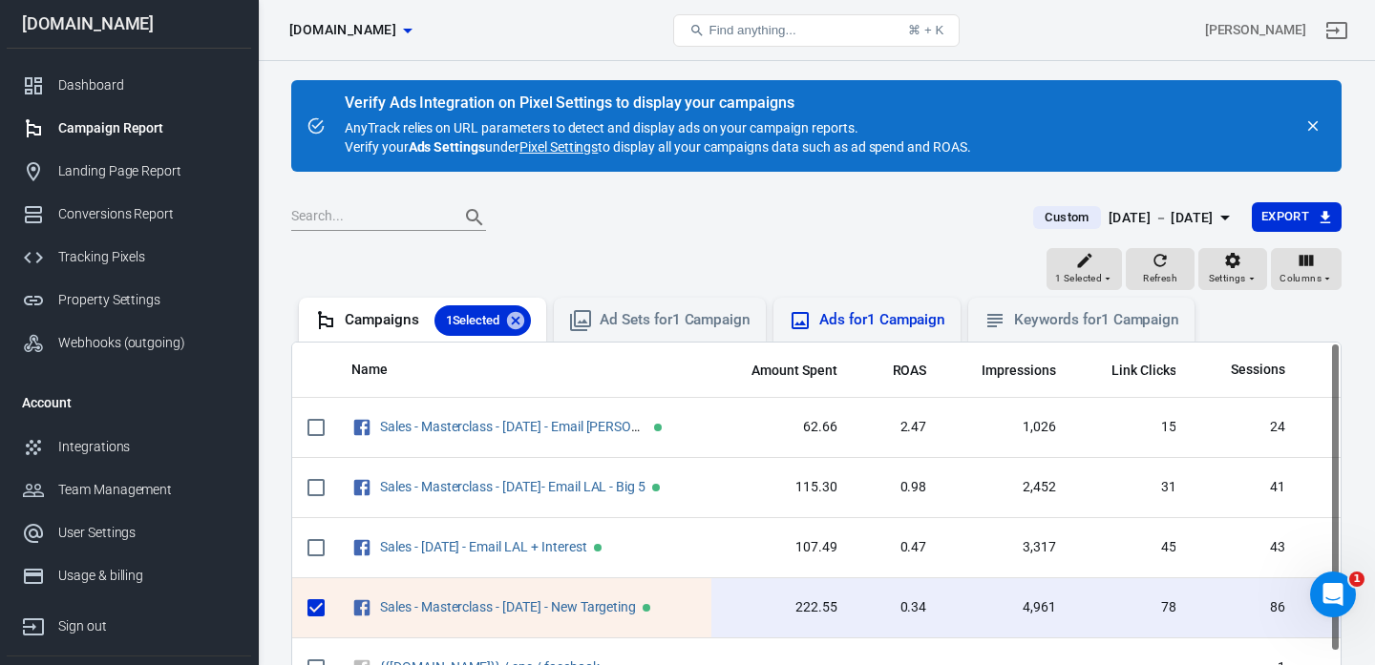
click at [853, 321] on div "Ads for 1 Campaign" at bounding box center [882, 320] width 126 height 20
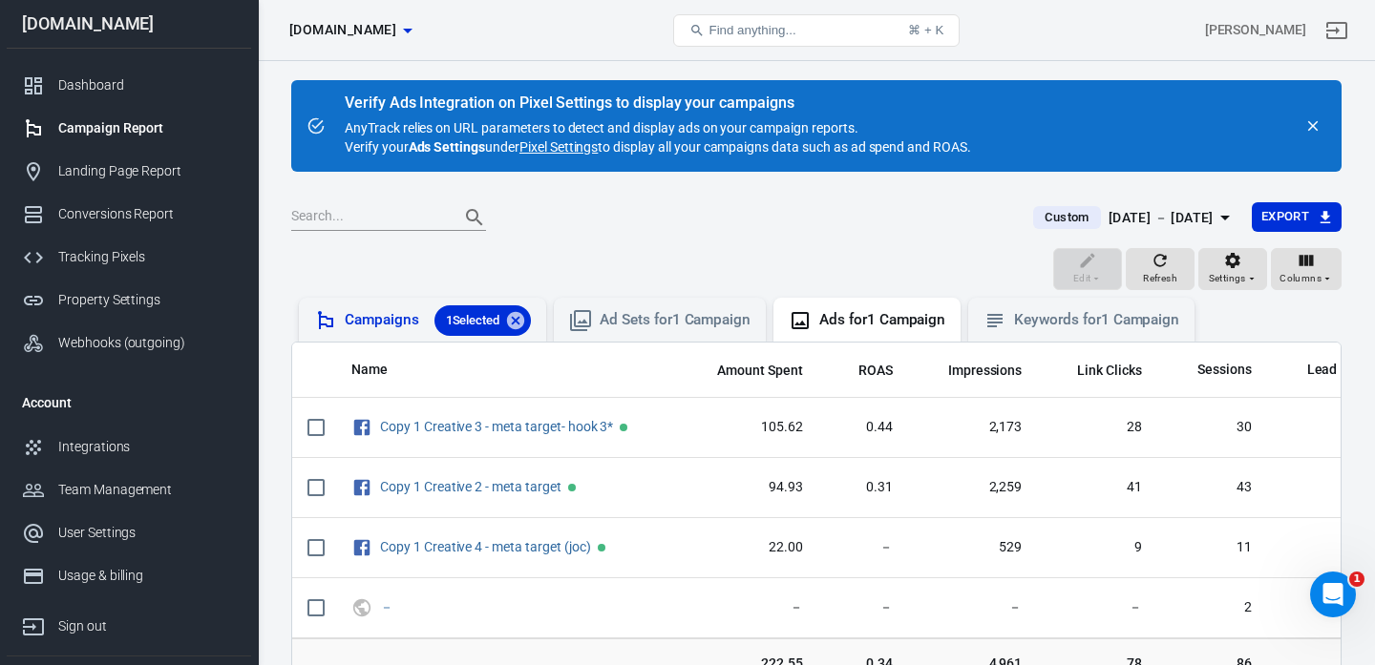
click at [406, 325] on div "Campaigns 1 Selected" at bounding box center [438, 320] width 186 height 31
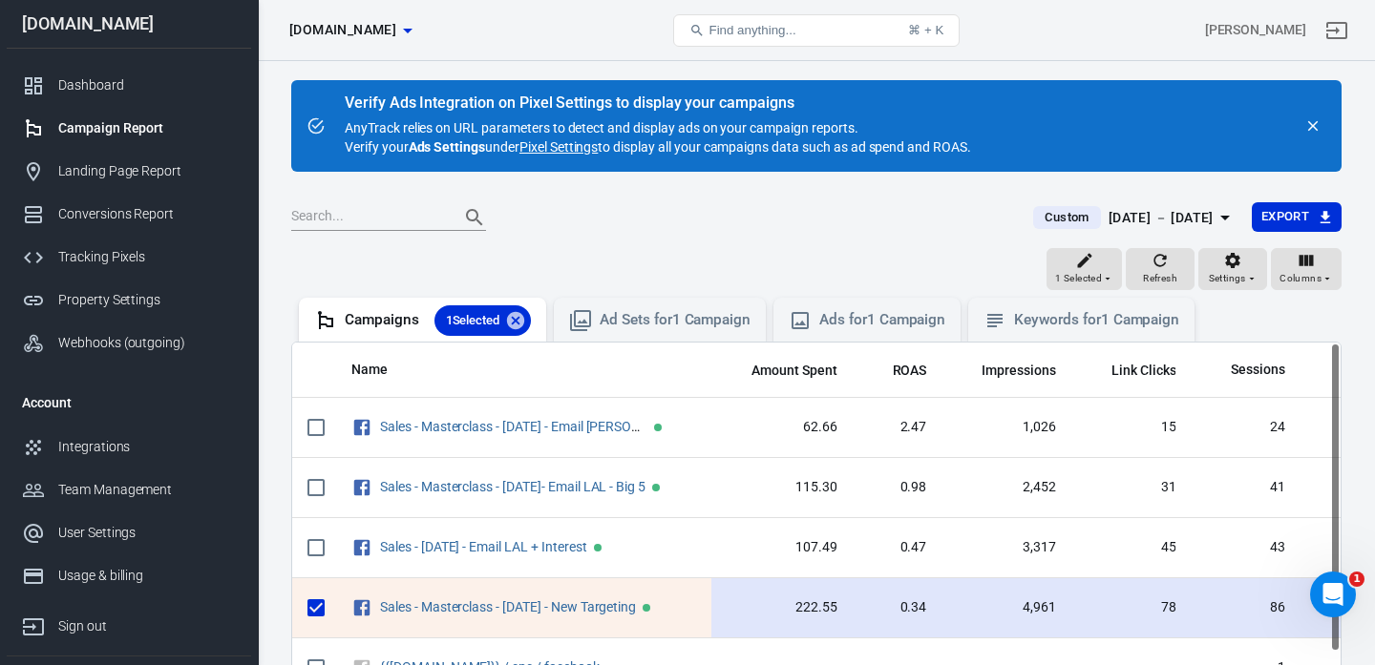
click at [312, 609] on input "scrollable content" at bounding box center [316, 608] width 40 height 40
checkbox input "false"
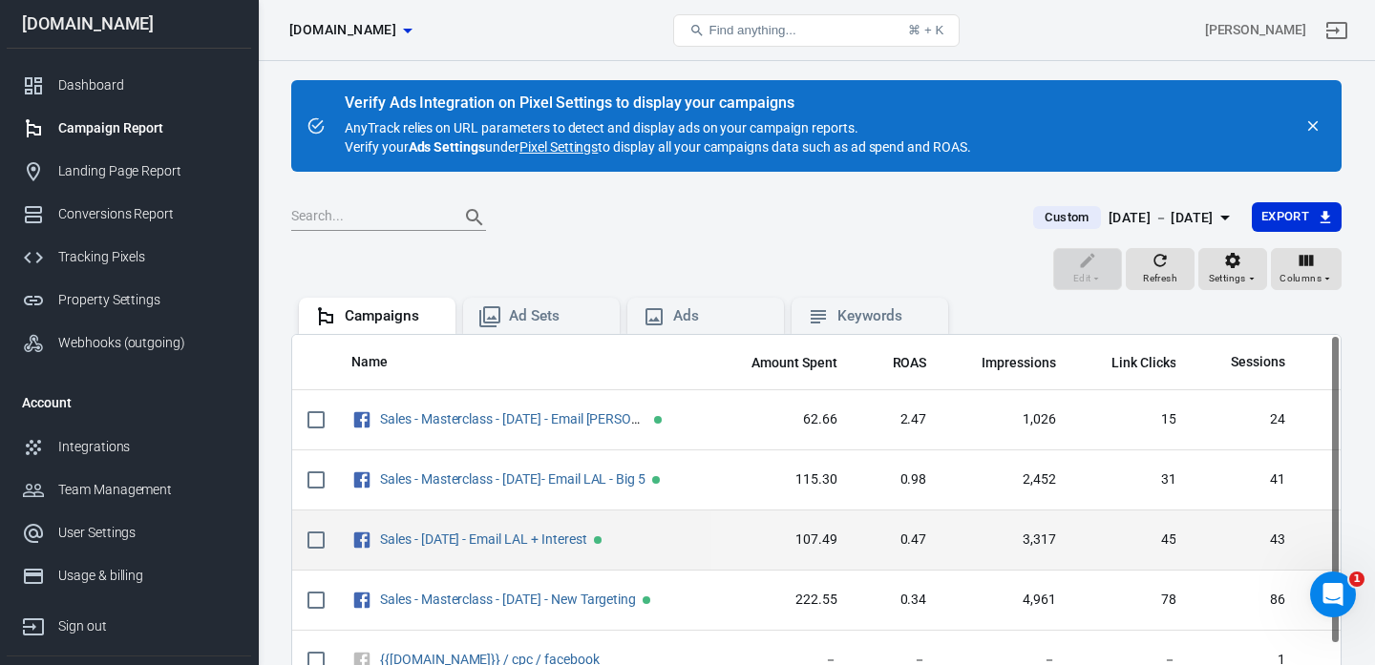
click at [312, 546] on input "scrollable content" at bounding box center [316, 540] width 40 height 40
checkbox input "true"
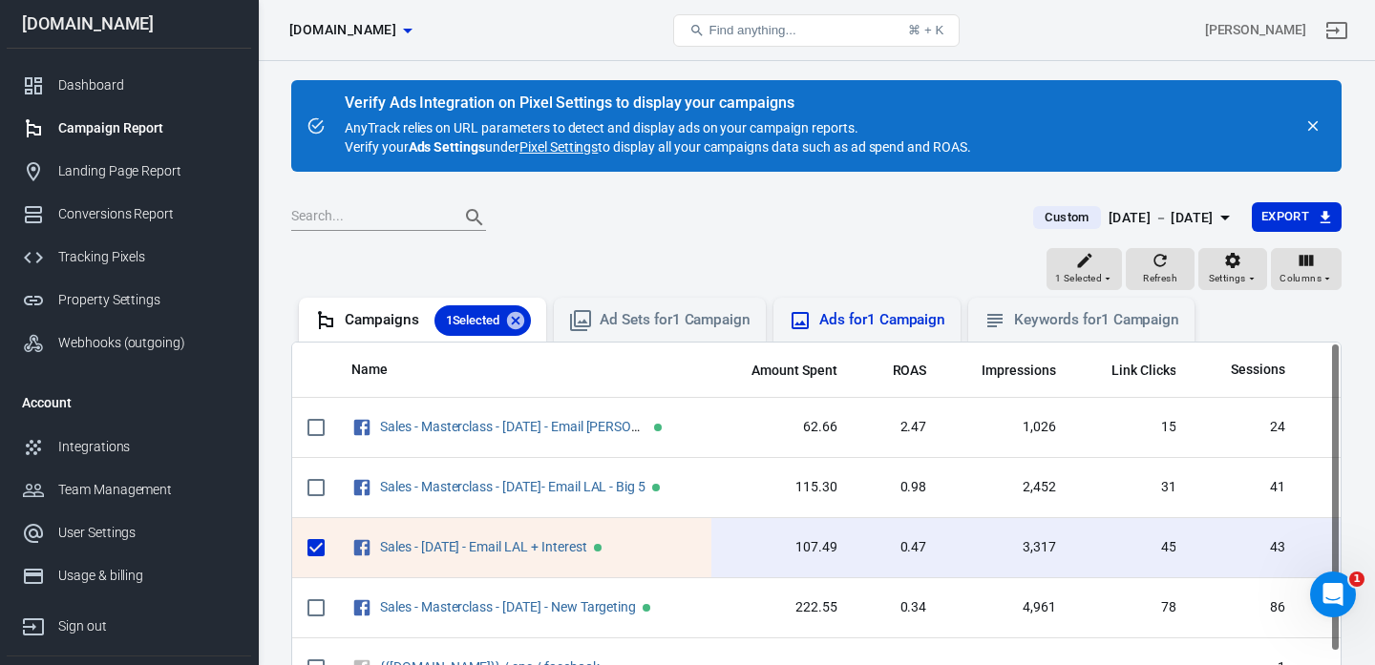
click at [866, 330] on div "Ads for 1 Campaign" at bounding box center [867, 320] width 157 height 23
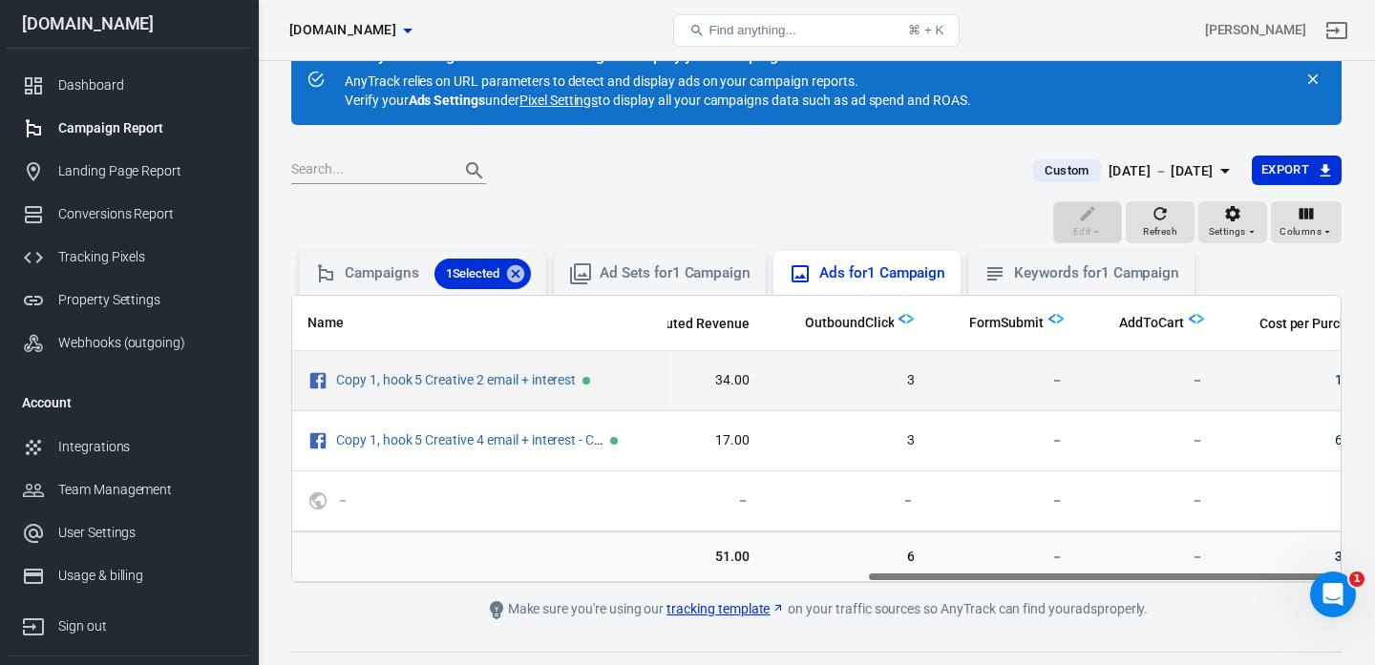
scroll to position [0, 1268]
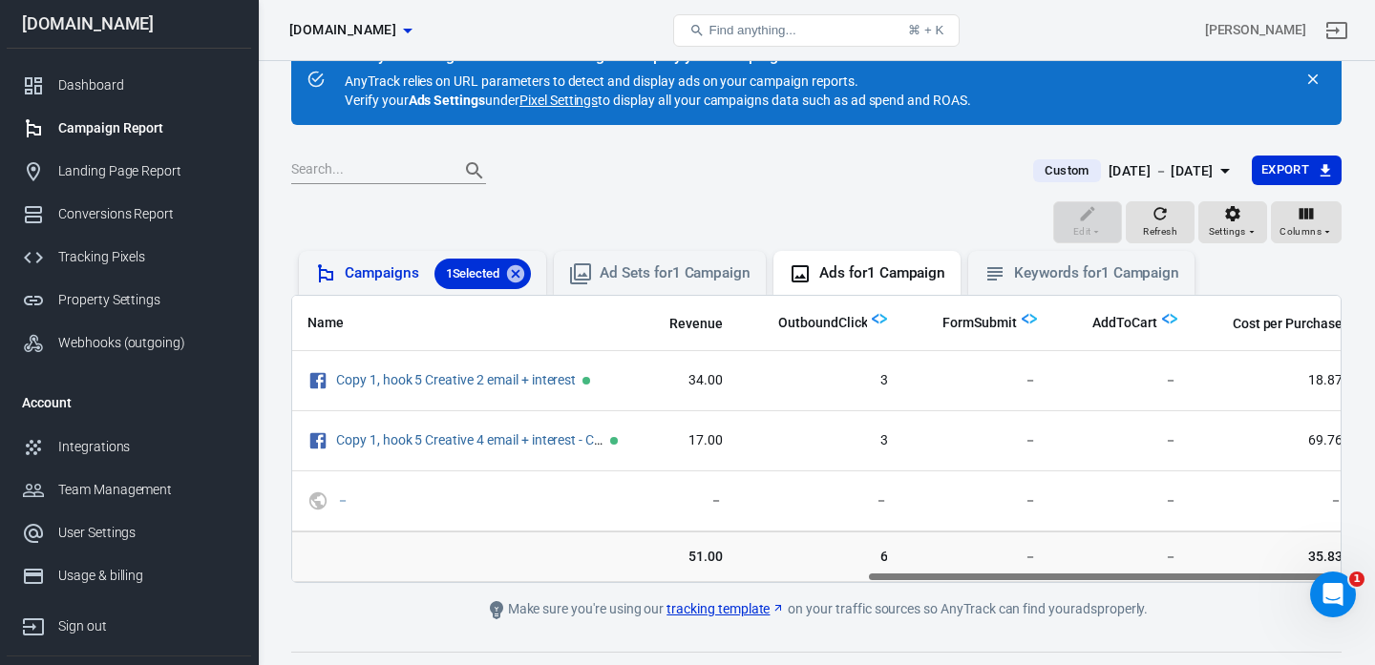
click at [376, 282] on div "Campaigns 1 Selected" at bounding box center [438, 274] width 186 height 31
